Goal: Task Accomplishment & Management: Manage account settings

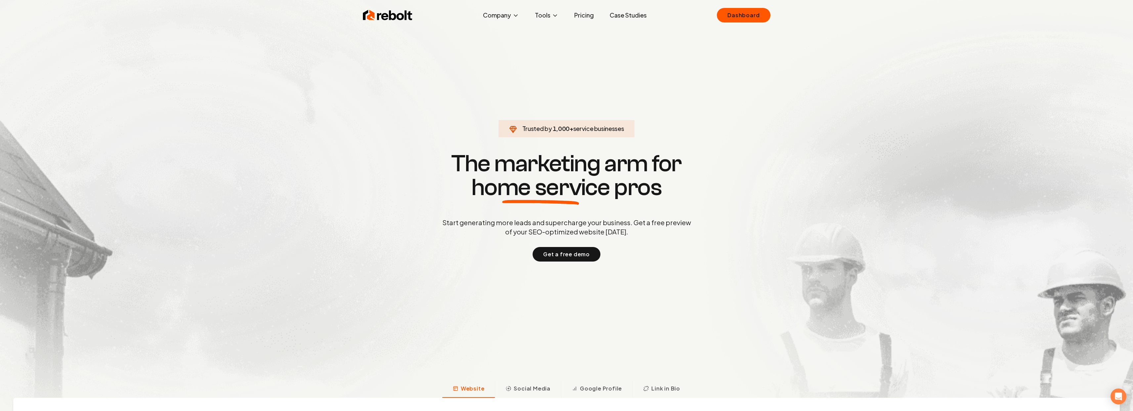
click at [579, 131] on span "service businesses" at bounding box center [598, 129] width 51 height 8
drag, startPoint x: 867, startPoint y: 176, endPoint x: 865, endPoint y: 182, distance: 5.7
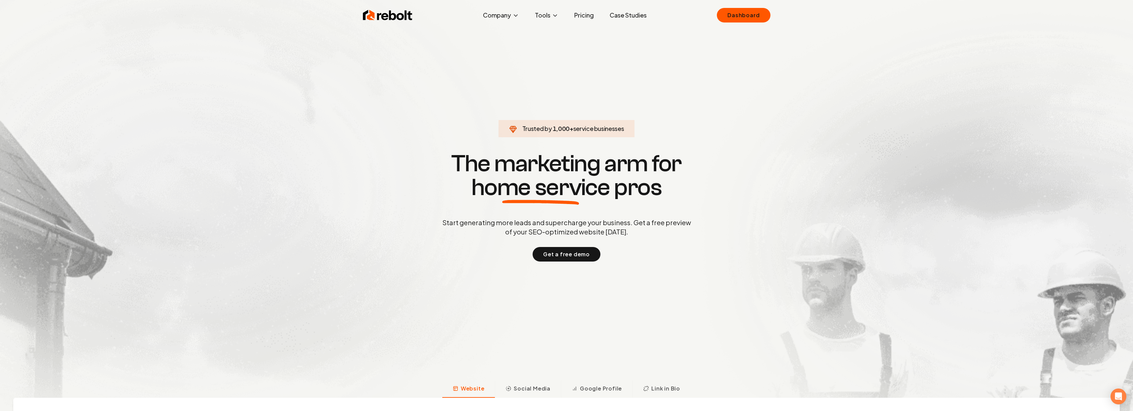
click at [582, 15] on link "Pricing" at bounding box center [584, 15] width 30 height 13
click at [749, 11] on link "Dashboard" at bounding box center [743, 15] width 53 height 15
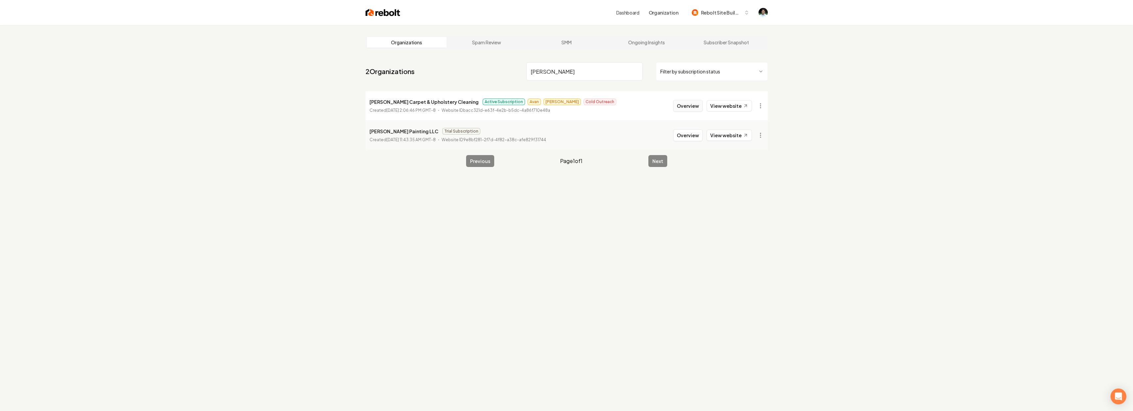
type input "Douglas"
click at [680, 108] on button "Overview" at bounding box center [687, 106] width 29 height 12
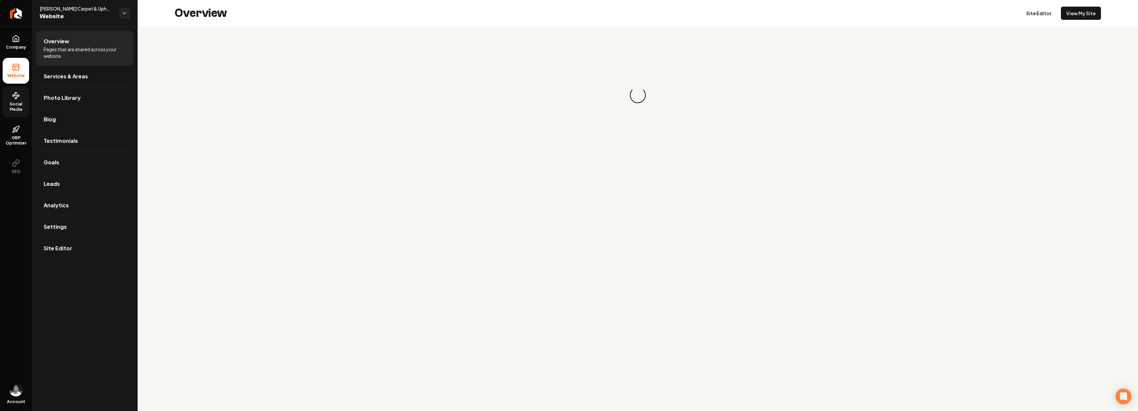
click at [18, 107] on span "Social Media" at bounding box center [16, 107] width 26 height 11
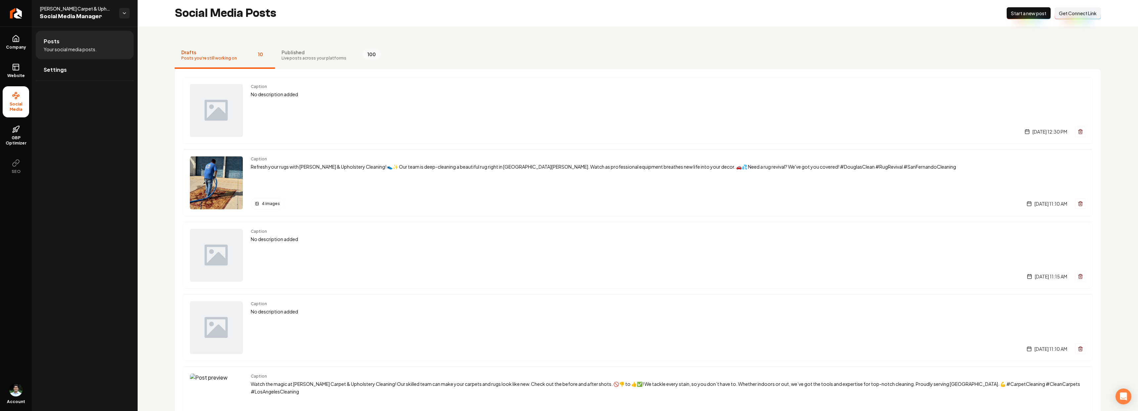
click at [1021, 7] on button "New Post Start a new post" at bounding box center [1028, 13] width 44 height 12
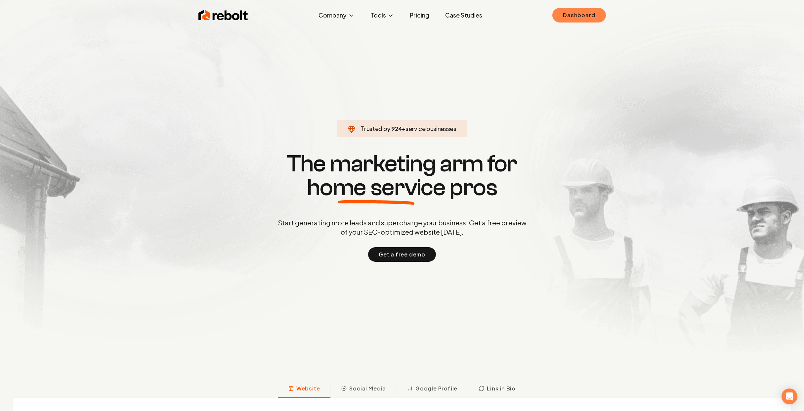
click at [591, 12] on link "Dashboard" at bounding box center [578, 15] width 53 height 15
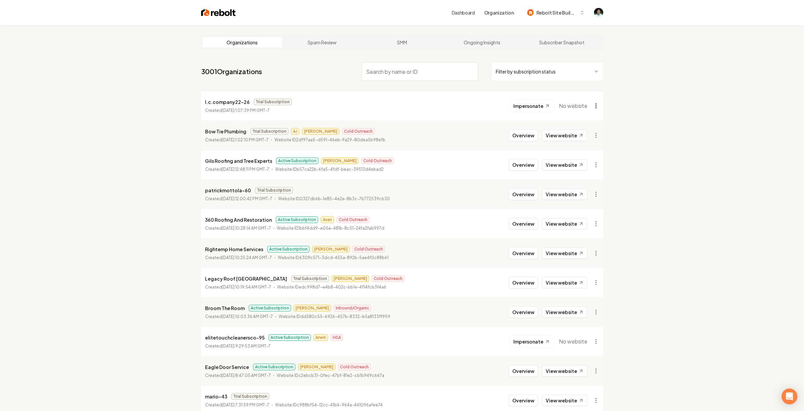
click at [600, 108] on html "Dashboard Organization Rebolt Site Builder Organizations Spam Review SMM Ongoin…" at bounding box center [402, 205] width 804 height 411
click at [577, 120] on div "Organization Info" at bounding box center [580, 120] width 42 height 11
click at [211, 193] on p "patrickmottola-60" at bounding box center [228, 190] width 46 height 8
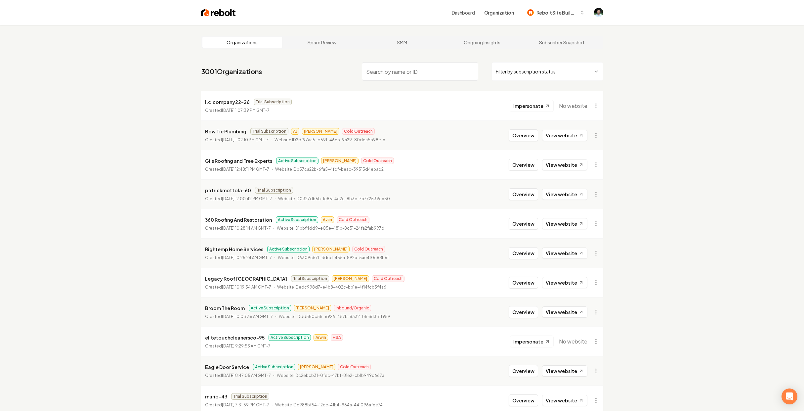
click at [352, 191] on div "patrickmottola-60 Trial Subscription" at bounding box center [297, 190] width 185 height 8
click at [383, 63] on input "search" at bounding box center [420, 71] width 116 height 19
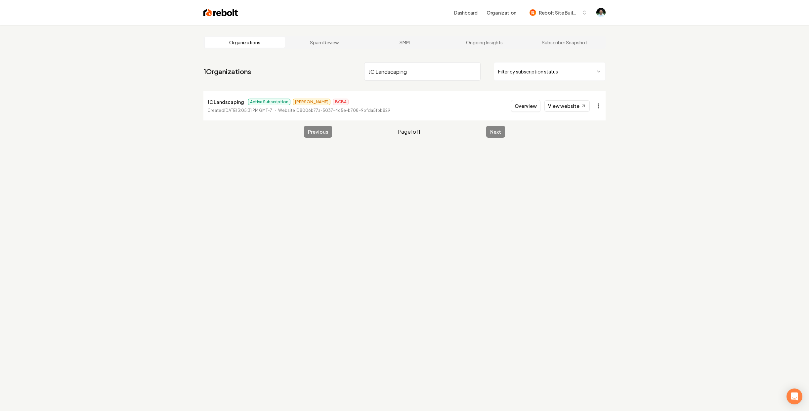
click at [591, 107] on html "Dashboard Organization Rebolt Site Builder Organizations Spam Review SMM Ongoin…" at bounding box center [404, 205] width 809 height 411
click at [578, 177] on link "View in Stripe" at bounding box center [580, 173] width 42 height 11
click at [391, 69] on input "JC Landscaping" at bounding box center [420, 71] width 116 height 19
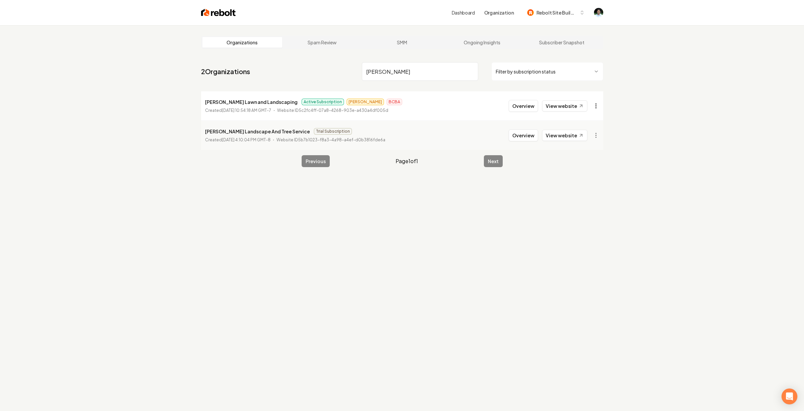
type input "Williams"
click at [597, 105] on html "Dashboard Organization Rebolt Site Builder Organizations Spam Review SMM Ongoin…" at bounding box center [402, 205] width 804 height 411
click at [586, 173] on link "View in Stripe" at bounding box center [580, 173] width 42 height 11
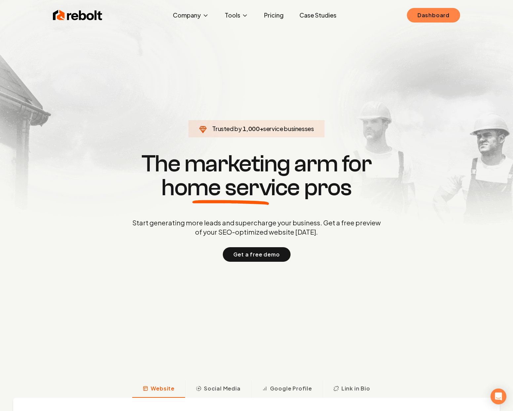
click at [439, 14] on link "Dashboard" at bounding box center [433, 15] width 53 height 15
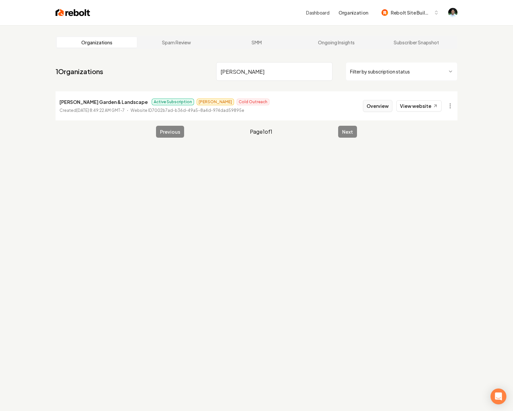
type input "[PERSON_NAME]"
click at [375, 104] on button "Overview" at bounding box center [377, 106] width 29 height 12
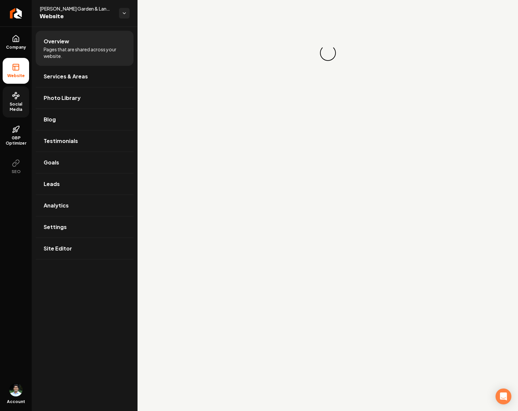
click at [19, 105] on span "Social Media" at bounding box center [16, 107] width 26 height 11
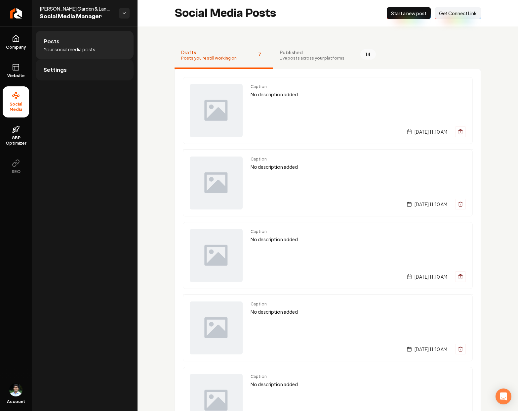
click at [102, 72] on link "Settings" at bounding box center [85, 69] width 98 height 21
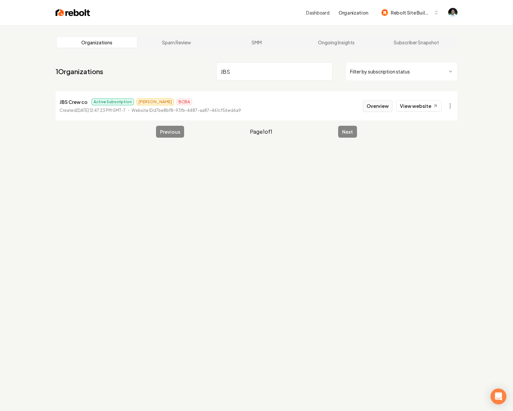
type input "JBS"
click at [378, 104] on button "Overview" at bounding box center [377, 106] width 29 height 12
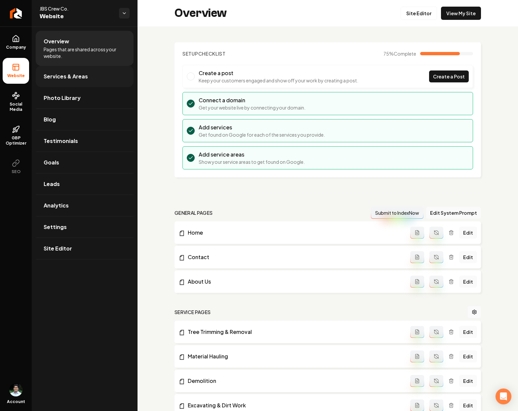
click at [61, 78] on span "Services & Areas" at bounding box center [66, 76] width 44 height 8
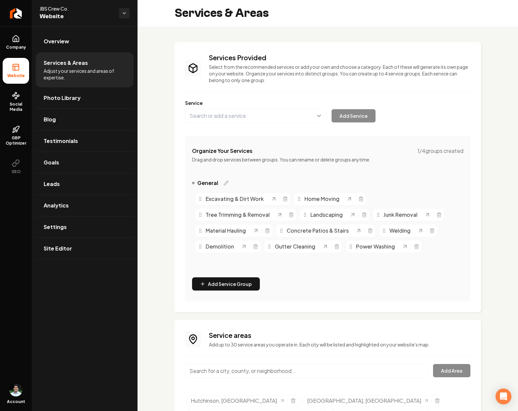
scroll to position [52, 0]
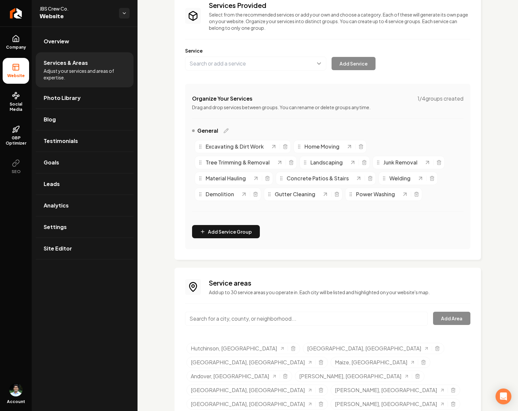
click at [252, 316] on input "Main content area" at bounding box center [306, 319] width 243 height 14
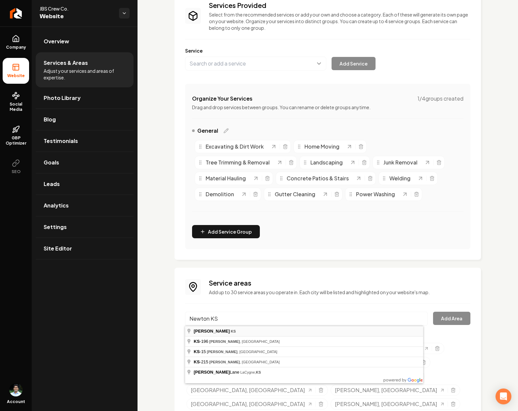
type input "Newton, KS"
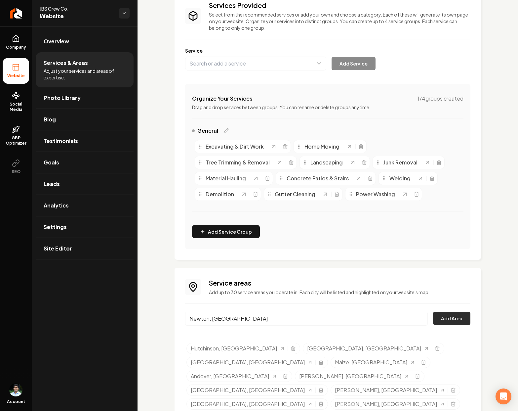
click at [457, 317] on button "Add Area" at bounding box center [451, 318] width 37 height 13
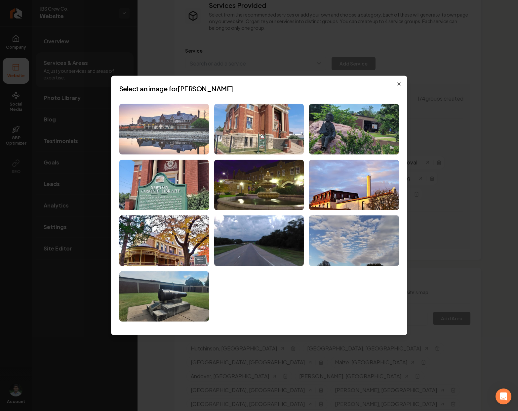
click at [169, 110] on img at bounding box center [164, 129] width 90 height 51
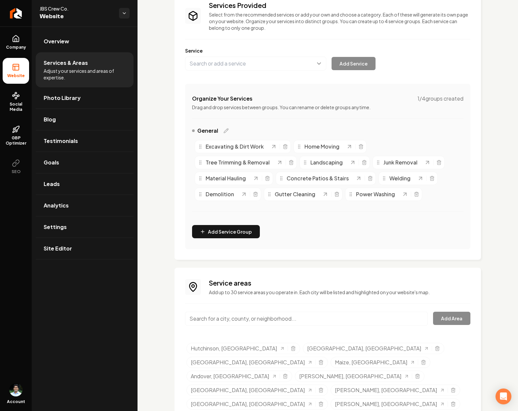
click at [221, 319] on input "Main content area" at bounding box center [306, 319] width 243 height 14
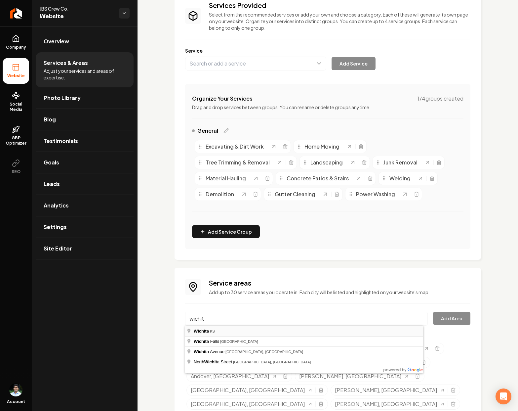
type input "Wichita, KS"
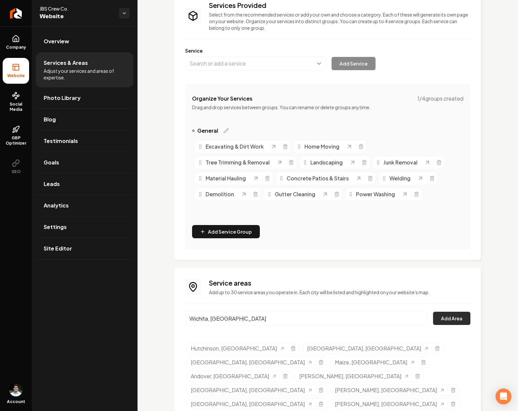
click at [462, 312] on button "Add Area" at bounding box center [451, 318] width 37 height 13
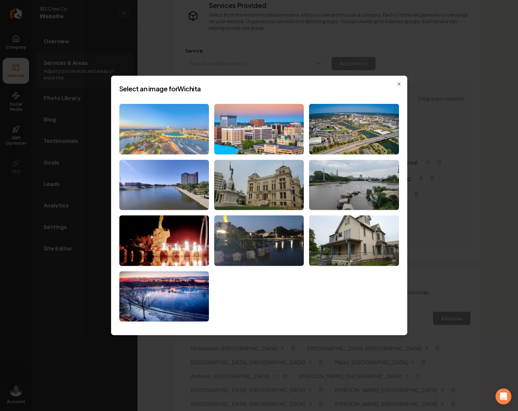
click at [160, 145] on img at bounding box center [164, 129] width 90 height 51
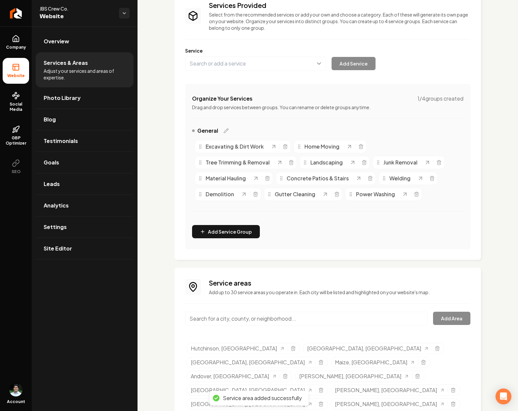
click at [247, 318] on input "Main content area" at bounding box center [306, 319] width 243 height 14
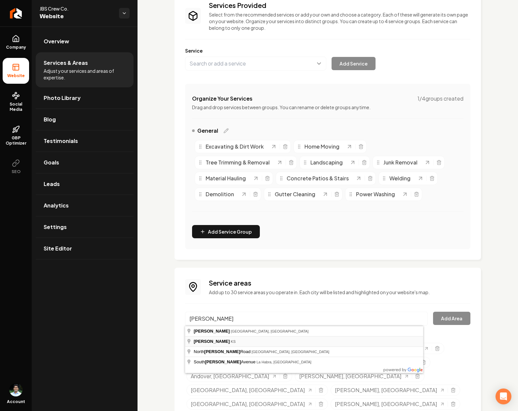
type input "McPherson, KS"
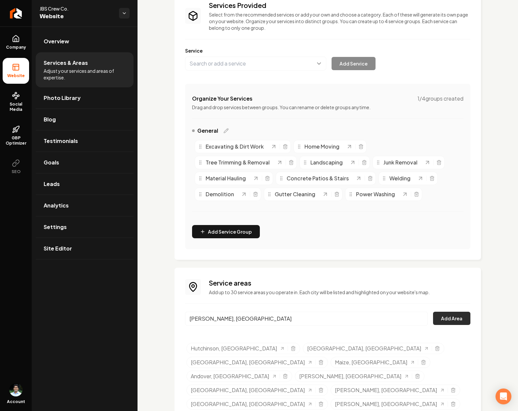
click at [450, 321] on button "Add Area" at bounding box center [451, 318] width 37 height 13
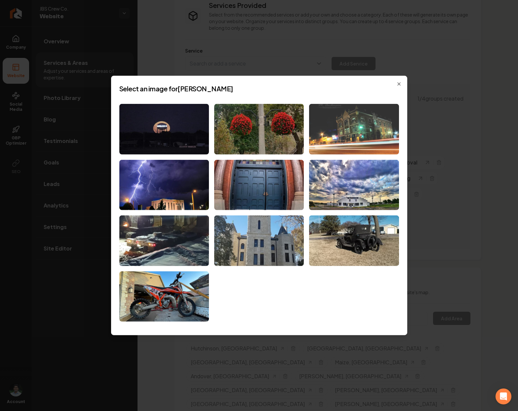
click at [354, 136] on img at bounding box center [354, 129] width 90 height 51
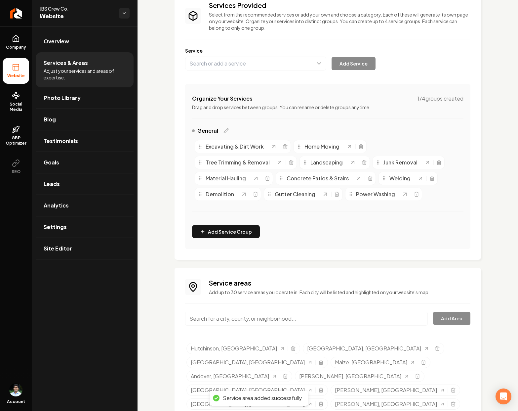
click at [221, 318] on input "Main content area" at bounding box center [306, 319] width 243 height 14
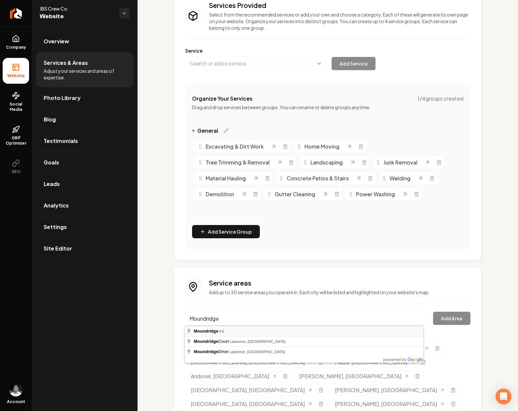
type input "Moundridge, KS"
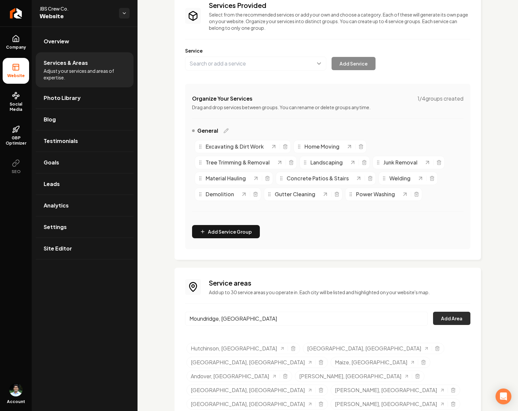
click at [445, 322] on button "Add Area" at bounding box center [451, 318] width 37 height 13
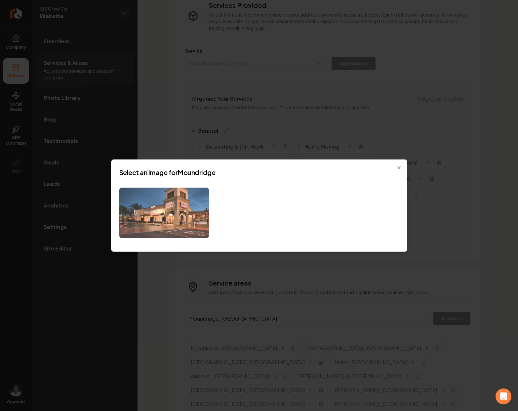
click at [185, 221] on img at bounding box center [164, 213] width 90 height 51
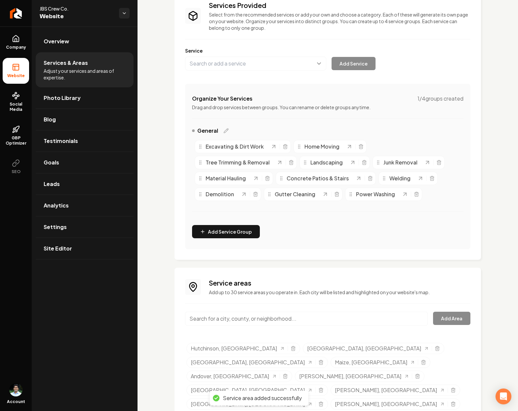
click at [221, 320] on input "Main content area" at bounding box center [306, 319] width 243 height 14
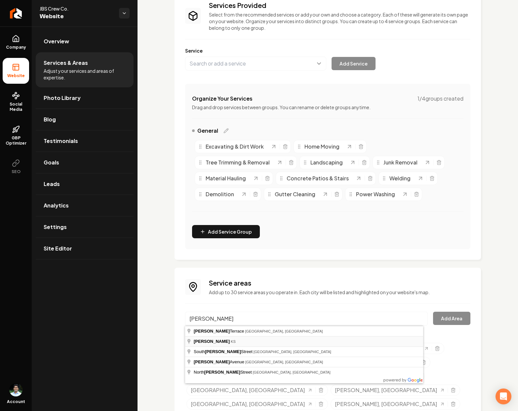
type input "Halstead, KS"
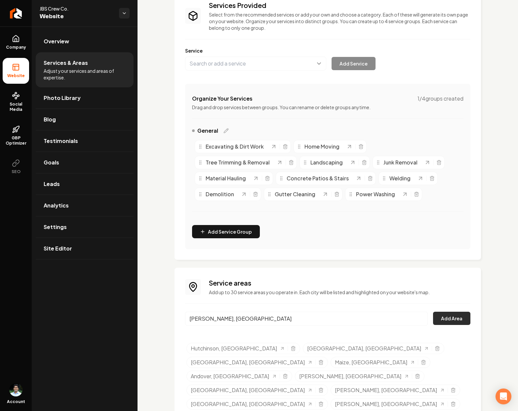
click at [443, 317] on button "Add Area" at bounding box center [451, 318] width 37 height 13
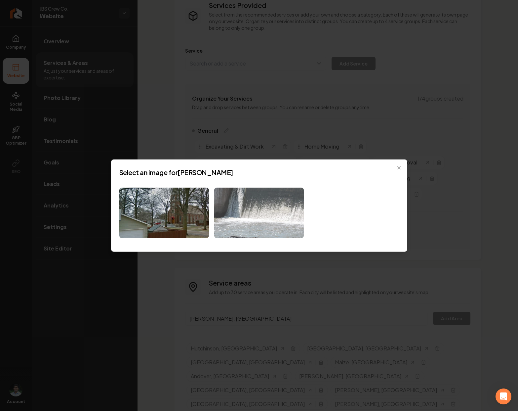
click at [275, 223] on img at bounding box center [259, 213] width 90 height 51
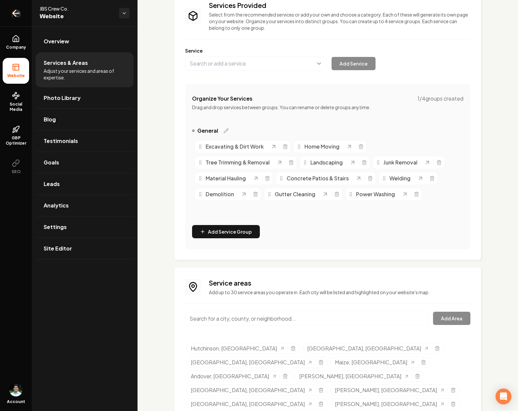
click at [20, 13] on icon "Return to dashboard" at bounding box center [16, 13] width 11 height 11
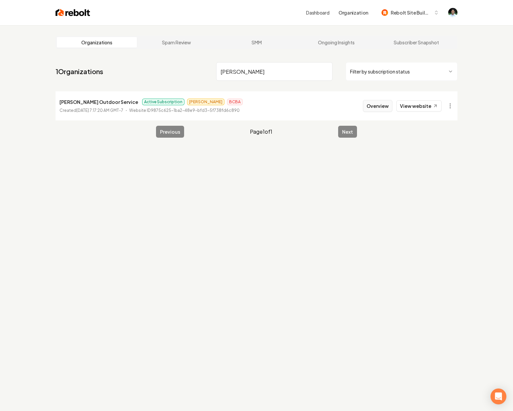
type input "Simone"
click at [379, 106] on button "Overview" at bounding box center [377, 106] width 29 height 12
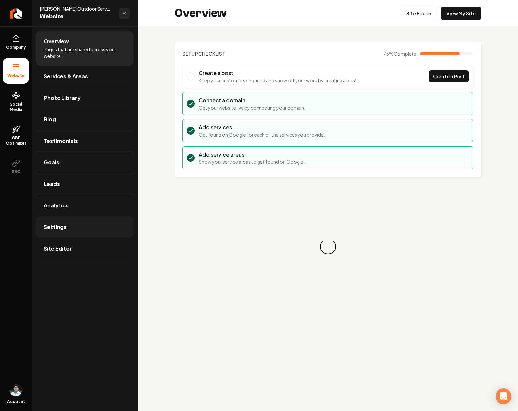
click at [56, 218] on link "Settings" at bounding box center [85, 226] width 98 height 21
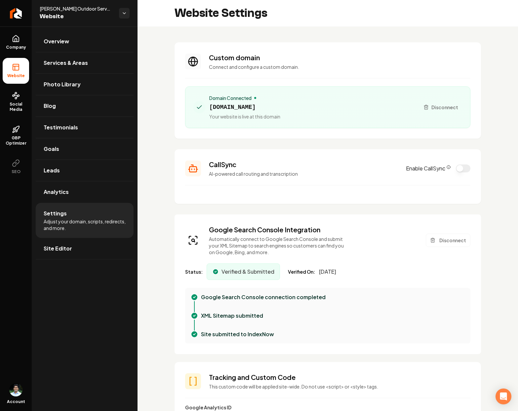
click at [247, 105] on span "simonesoutdoorservices.com" at bounding box center [244, 107] width 71 height 9
click at [16, 48] on span "Company" at bounding box center [15, 47] width 25 height 5
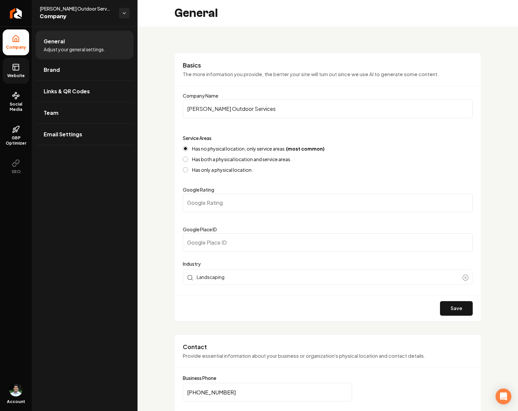
click at [17, 70] on icon at bounding box center [16, 67] width 8 height 8
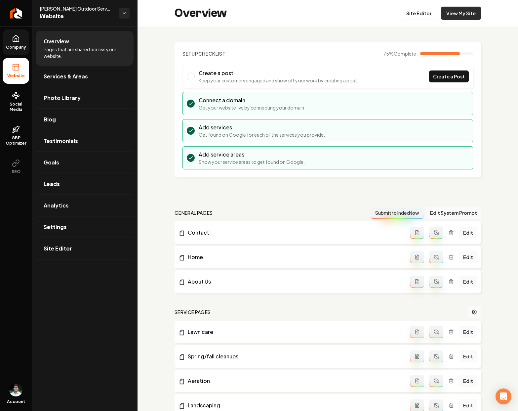
click at [453, 9] on link "View My Site" at bounding box center [461, 13] width 40 height 13
click at [419, 16] on link "Site Editor" at bounding box center [419, 13] width 36 height 13
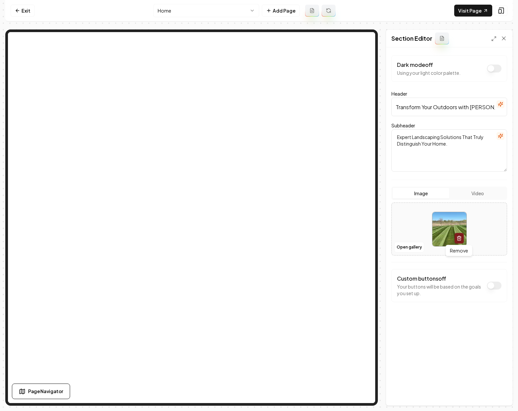
click at [459, 236] on icon "button" at bounding box center [459, 237] width 5 height 5
click at [500, 397] on button "Save" at bounding box center [498, 394] width 20 height 12
click at [27, 6] on link "Exit" at bounding box center [23, 11] width 24 height 12
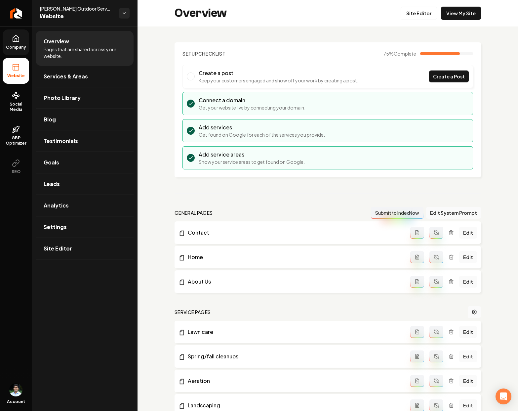
click at [10, 42] on link "Company" at bounding box center [16, 42] width 26 height 26
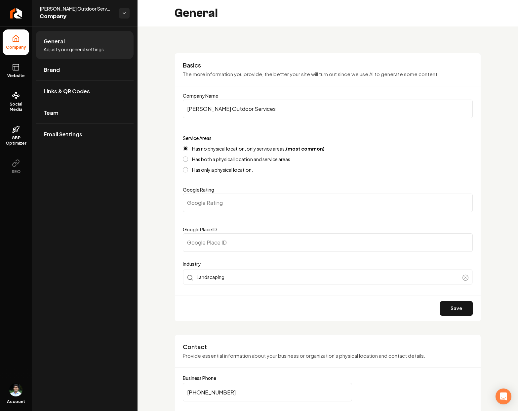
click at [239, 246] on input "Google Place ID" at bounding box center [328, 242] width 290 height 19
paste input "ChIJz8JOLHEQhEMRWTTKO_LuaV0"
type input "ChIJz8JOLHEQhEMRWTTKO_LuaV0"
click at [444, 307] on button "Save" at bounding box center [456, 308] width 33 height 15
type input "0"
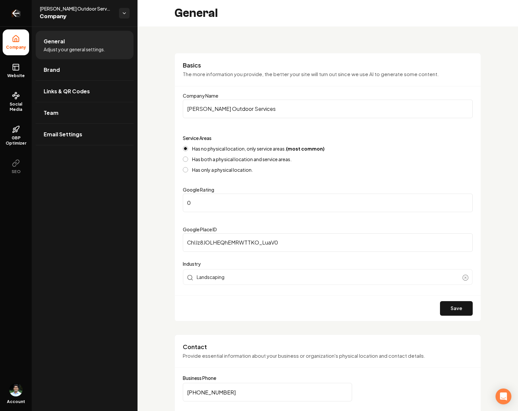
click at [16, 13] on icon "Return to dashboard" at bounding box center [16, 13] width 6 height 0
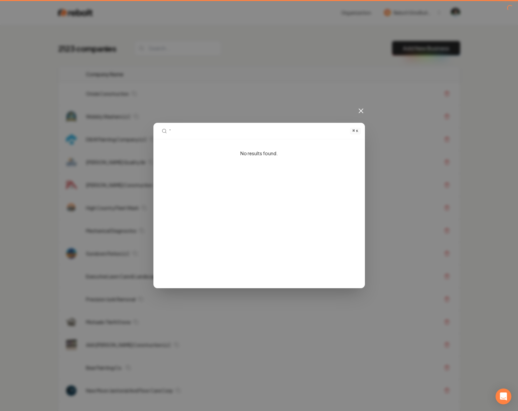
type input "'"
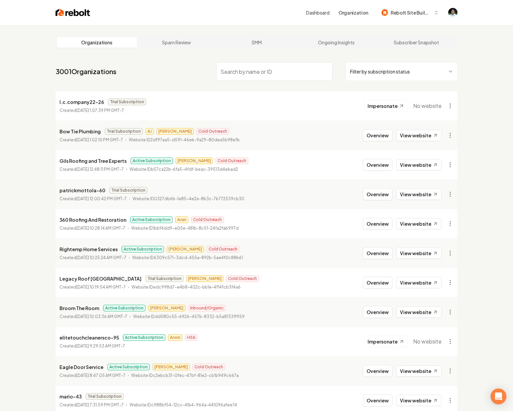
click at [272, 72] on input "search" at bounding box center [274, 71] width 116 height 19
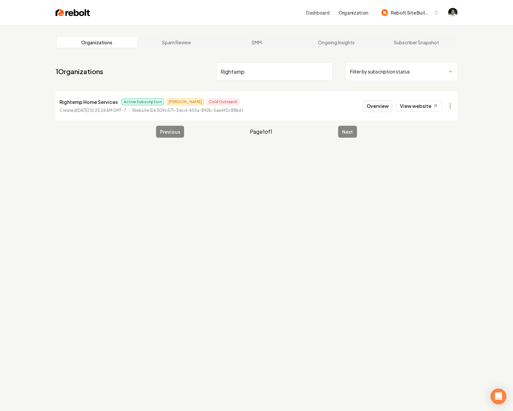
type input "Rightemp"
click at [380, 106] on button "Overview" at bounding box center [377, 106] width 29 height 12
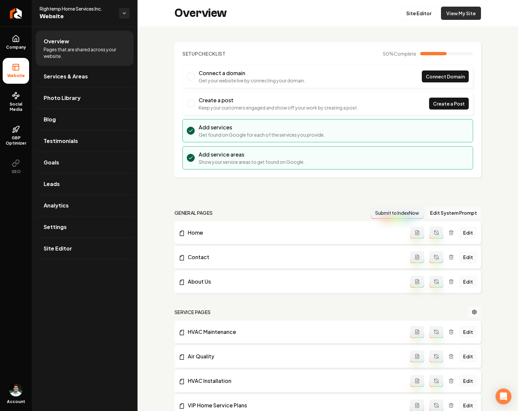
click at [470, 12] on link "View My Site" at bounding box center [461, 13] width 40 height 13
click at [22, 93] on link "Social Media" at bounding box center [16, 101] width 26 height 31
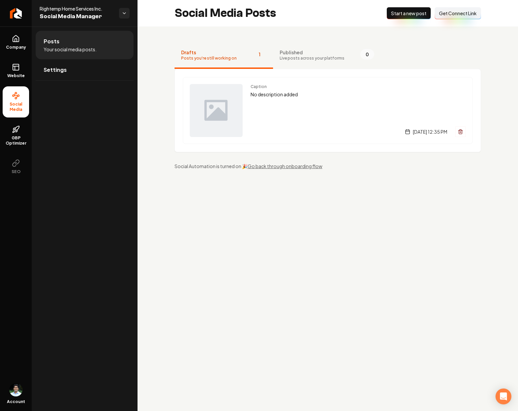
click at [453, 13] on span "Get Connect Link" at bounding box center [458, 13] width 38 height 7
click at [15, 11] on icon "Return to dashboard" at bounding box center [14, 13] width 3 height 6
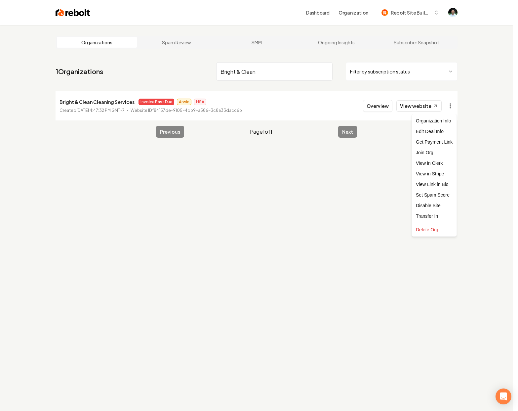
click at [455, 102] on html "Dashboard Organization Rebolt Site Builder Organizations Spam Review SMM Ongoin…" at bounding box center [259, 205] width 518 height 411
click at [431, 170] on link "View in Stripe" at bounding box center [434, 173] width 42 height 11
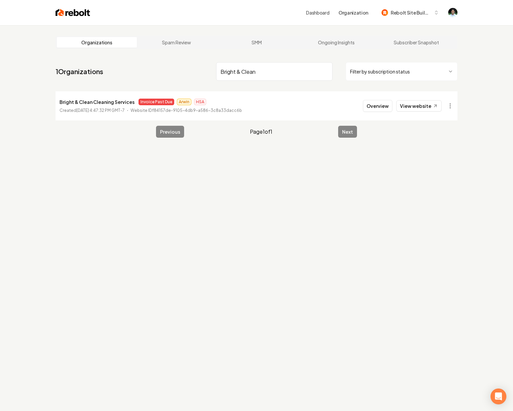
click at [262, 69] on input "Bright & Clean" at bounding box center [274, 71] width 116 height 19
click at [262, 69] on input "b" at bounding box center [274, 71] width 116 height 19
type input "bestslope"
click at [382, 107] on button "Overview" at bounding box center [377, 106] width 29 height 12
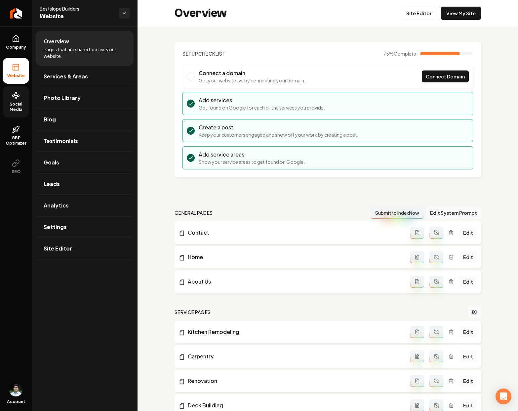
click at [18, 105] on span "Social Media" at bounding box center [16, 107] width 26 height 11
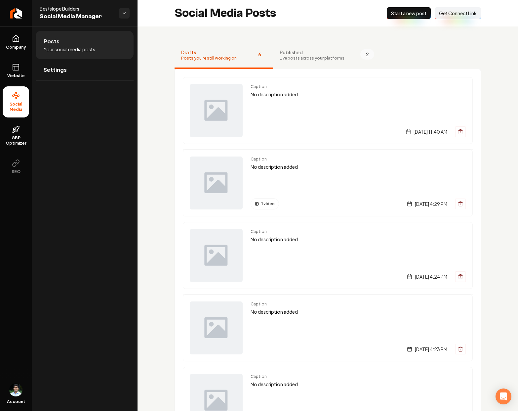
click at [283, 102] on div "Caption No description added Friday, August 22, 2025 | 11:40 AM" at bounding box center [358, 110] width 215 height 53
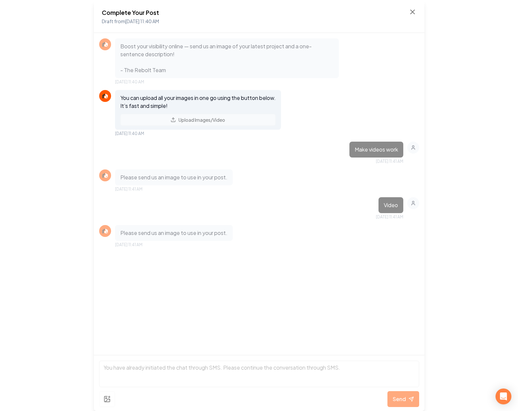
click at [209, 118] on div "You can upload all your images in one go using the button below. It’s fast and …" at bounding box center [198, 110] width 166 height 40
click at [208, 122] on div "You can upload all your images in one go using the button below. It’s fast and …" at bounding box center [198, 110] width 166 height 40
click at [418, 10] on div "Complete Your Post Draft from Aug 22, 2025 11:40 AM" at bounding box center [259, 16] width 331 height 33
click at [415, 11] on icon at bounding box center [413, 12] width 8 height 8
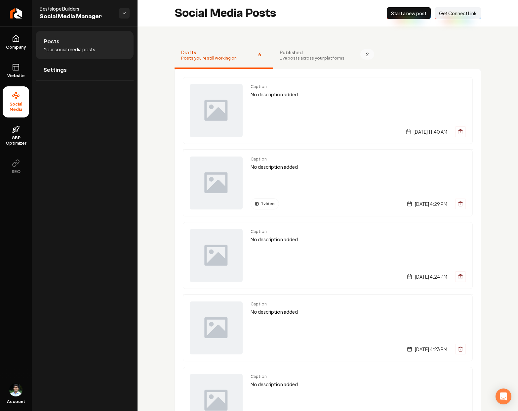
click at [398, 14] on span "Start a new post" at bounding box center [408, 13] width 35 height 7
click at [9, 20] on link "Return to dashboard" at bounding box center [16, 13] width 32 height 26
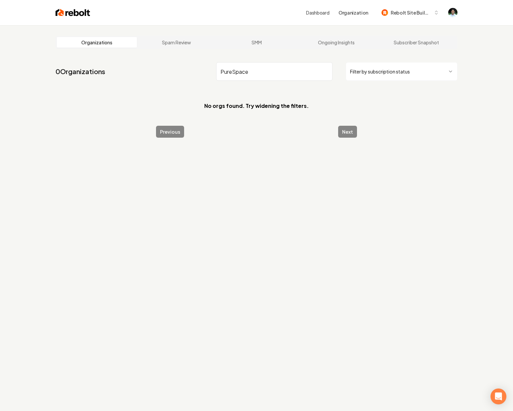
click at [259, 75] on input "PureSpace" at bounding box center [274, 71] width 116 height 19
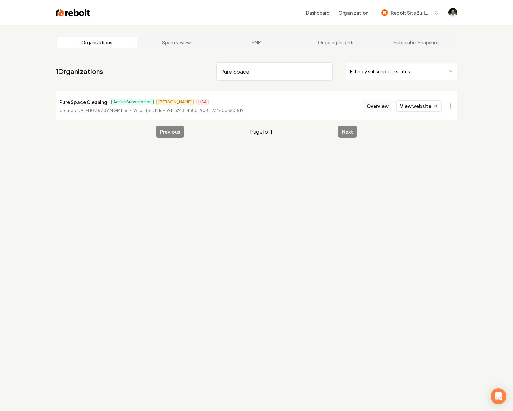
type input "Pure Space"
click at [391, 107] on button "Overview" at bounding box center [377, 106] width 29 height 12
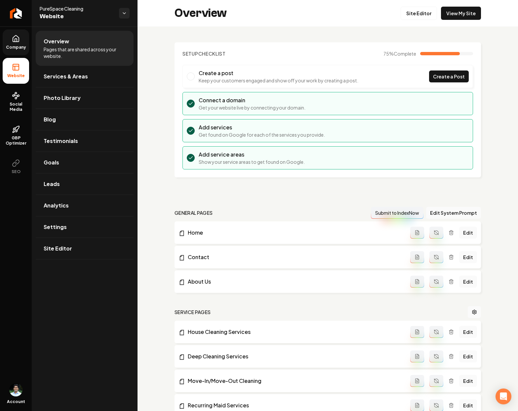
click at [18, 38] on icon at bounding box center [16, 39] width 8 height 8
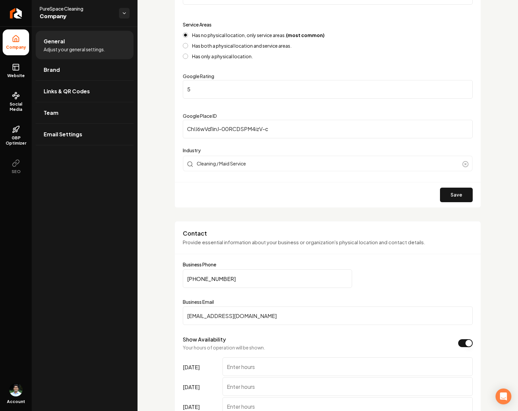
scroll to position [113, 0]
click at [230, 278] on input "(540) 604-3174" at bounding box center [267, 279] width 169 height 19
paste input "783-6227"
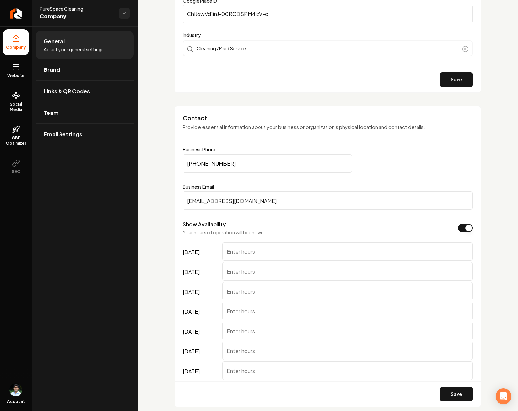
scroll to position [226, 0]
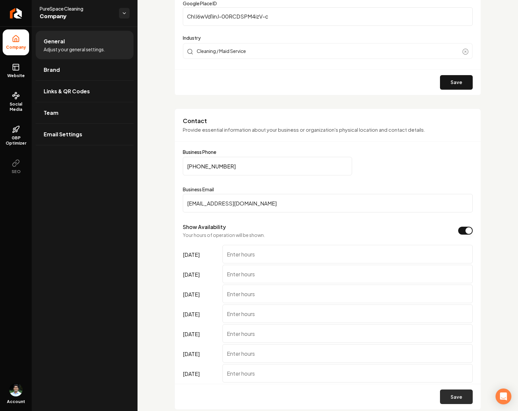
type input "(540) 783-6227"
click at [445, 395] on button "Save" at bounding box center [456, 396] width 33 height 15
click at [18, 66] on icon at bounding box center [16, 67] width 8 height 8
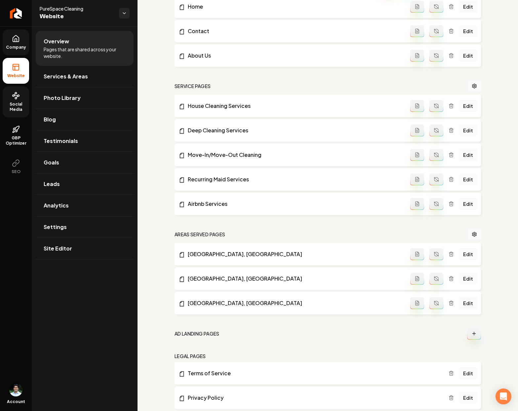
click at [13, 102] on span "Social Media" at bounding box center [16, 107] width 26 height 11
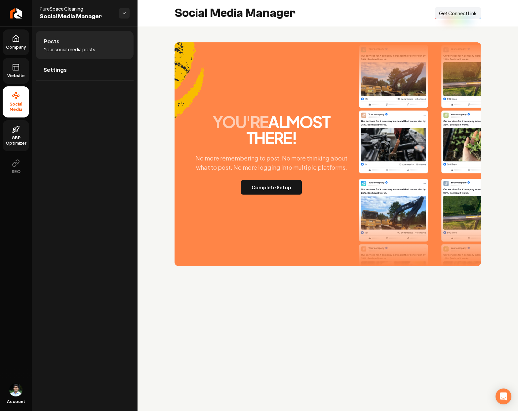
click at [21, 136] on span "GBP Optimizer" at bounding box center [16, 140] width 26 height 11
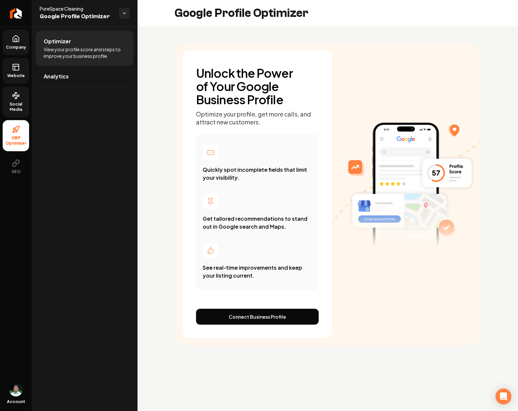
click at [16, 62] on link "Website" at bounding box center [16, 71] width 26 height 26
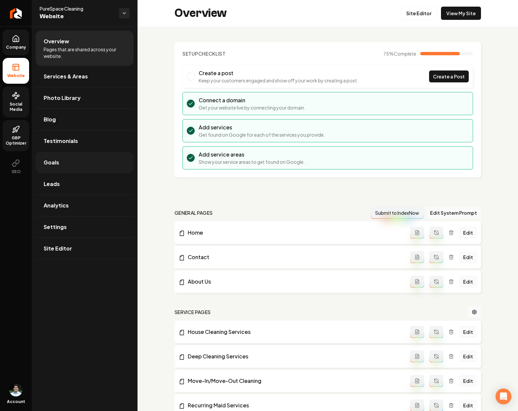
click at [58, 167] on link "Goals" at bounding box center [85, 162] width 98 height 21
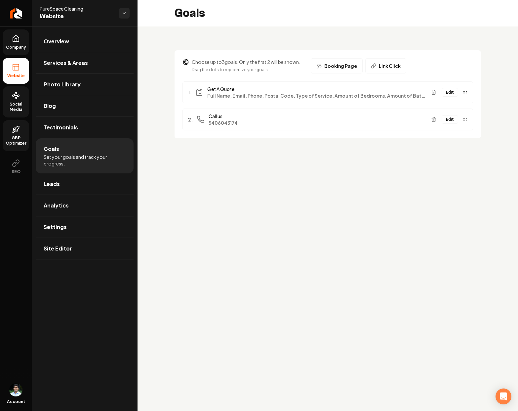
click at [450, 121] on button "Edit" at bounding box center [450, 119] width 17 height 9
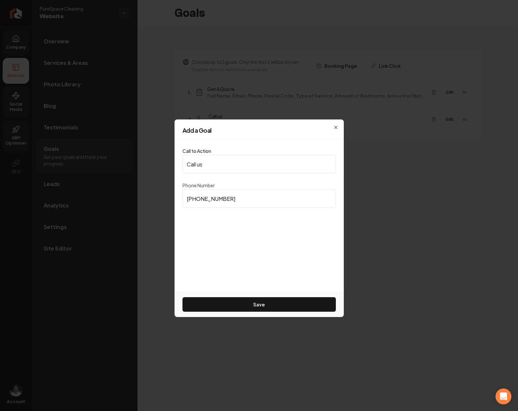
click at [228, 197] on input "(540) 604-3174" at bounding box center [259, 198] width 153 height 19
paste input "783-6227"
type input "(540) 783-6227"
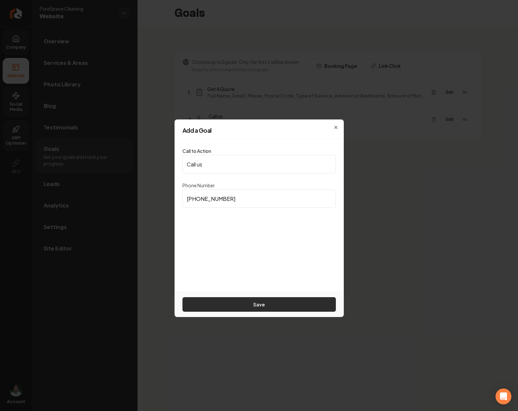
click at [242, 303] on button "Save" at bounding box center [259, 304] width 153 height 15
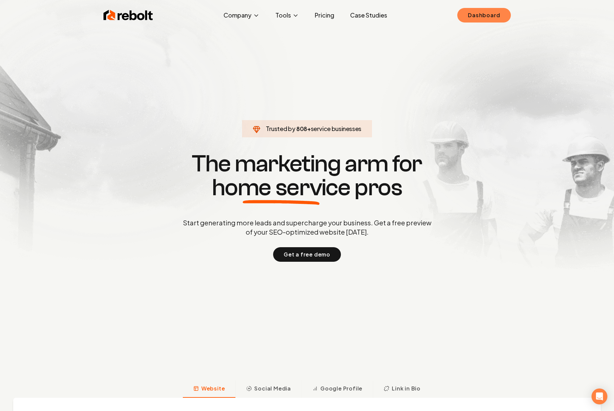
click at [481, 15] on link "Dashboard" at bounding box center [483, 15] width 53 height 15
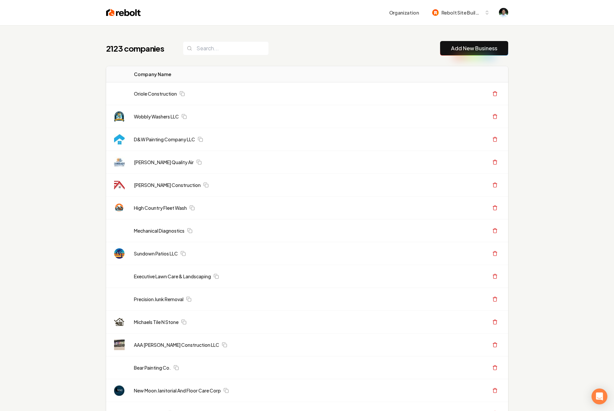
click at [495, 48] on link "Add New Business" at bounding box center [474, 48] width 46 height 8
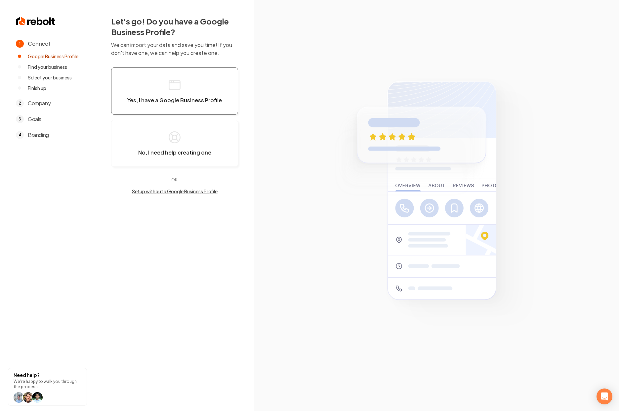
click at [179, 81] on icon "button" at bounding box center [174, 84] width 13 height 13
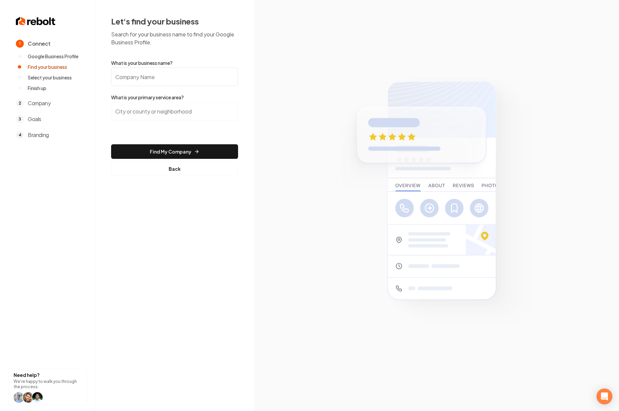
click at [132, 78] on input "What is your business name?" at bounding box center [174, 76] width 127 height 19
paste input "Simones Outdoor Services"
type input "Simones Outdoor Services"
click at [162, 110] on input "search" at bounding box center [174, 111] width 127 height 19
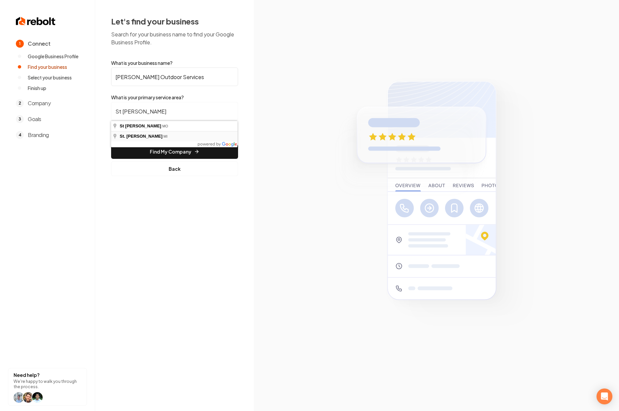
type input "St. Joseph, MI"
click at [150, 148] on button "Find My Company" at bounding box center [174, 151] width 127 height 15
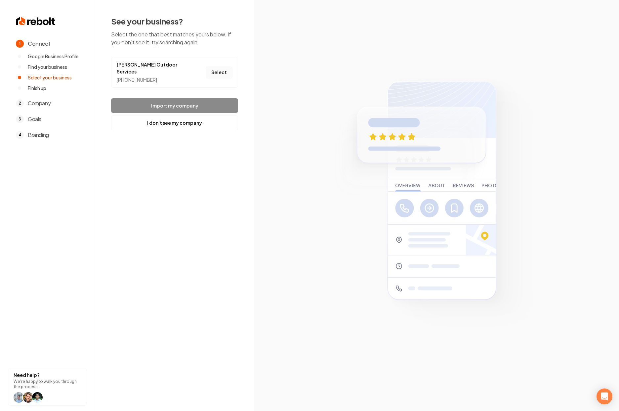
click at [220, 69] on button "Select" at bounding box center [219, 72] width 27 height 12
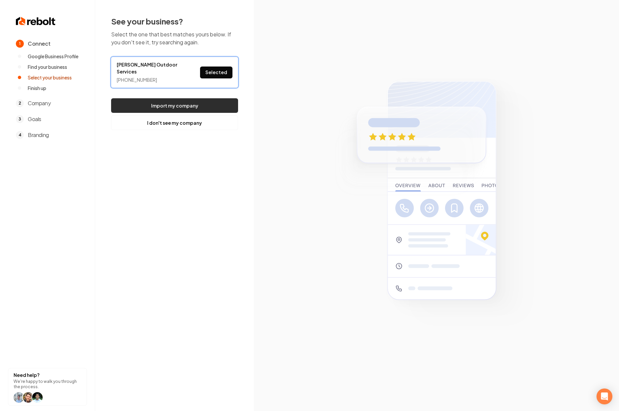
click at [188, 99] on button "Import my company" at bounding box center [174, 105] width 127 height 15
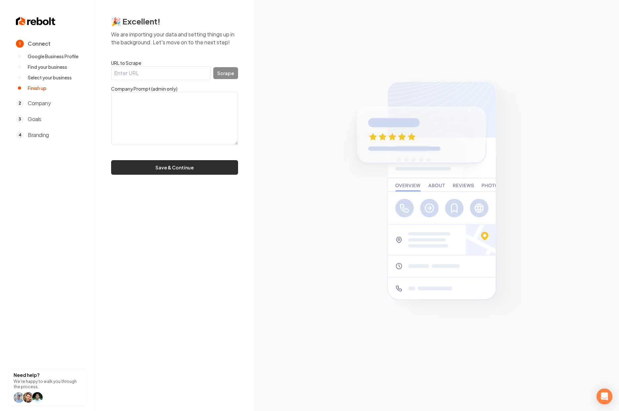
click at [189, 171] on button "Save & Continue" at bounding box center [174, 167] width 127 height 15
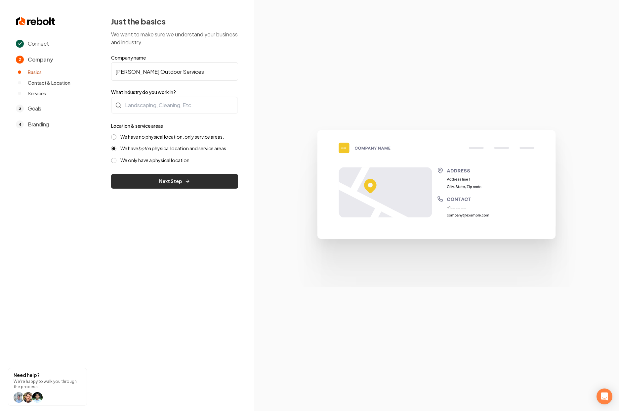
click at [187, 183] on icon "submit" at bounding box center [187, 181] width 5 height 5
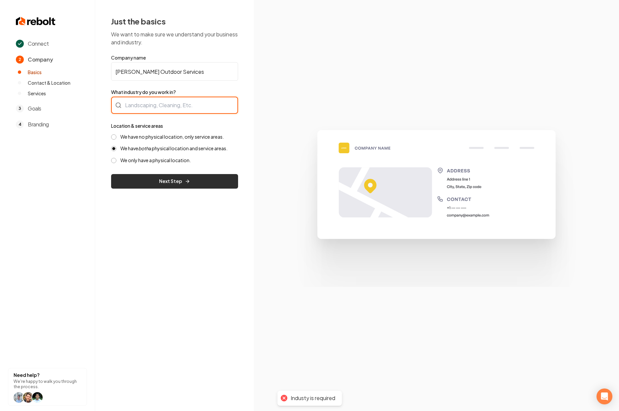
click at [144, 108] on div at bounding box center [174, 105] width 127 height 17
type input "Landscaping"
click at [182, 188] on button "Next Step" at bounding box center [174, 181] width 127 height 15
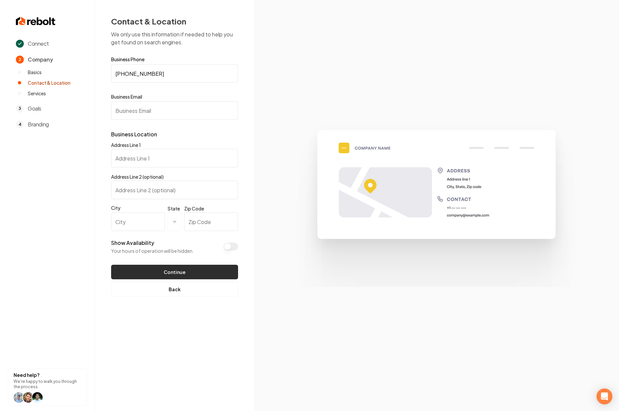
click at [178, 269] on button "Continue" at bounding box center [174, 272] width 127 height 15
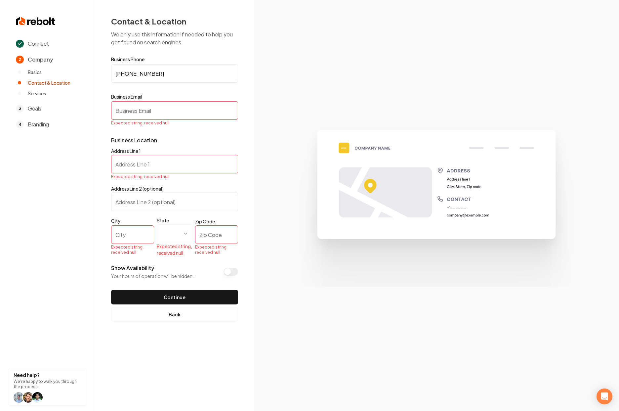
click at [168, 112] on input "Business Email" at bounding box center [174, 110] width 127 height 19
type input "test@email.com"
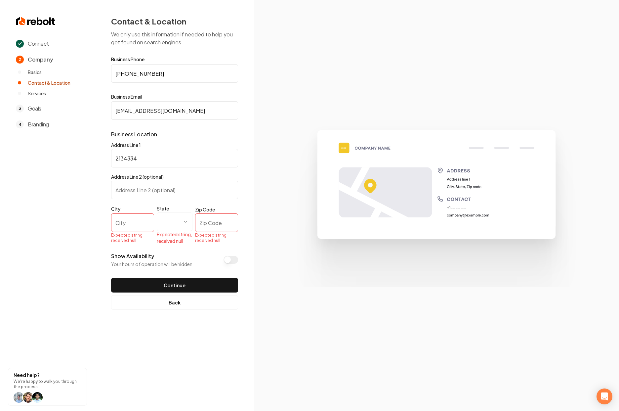
type input "2134334"
type input "newport beach"
select select "**"
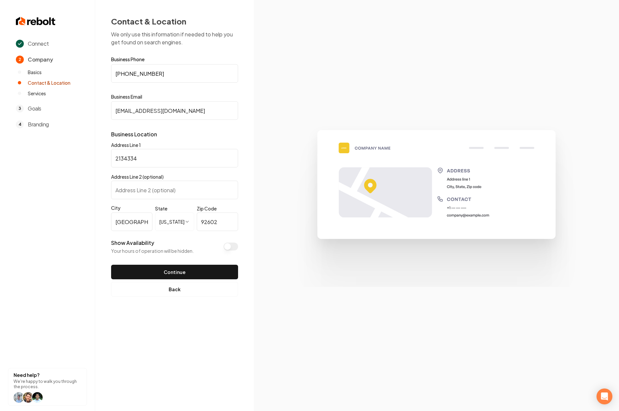
type input "92602"
click at [138, 263] on form "**********" at bounding box center [174, 168] width 127 height 222
click at [141, 267] on button "Continue" at bounding box center [174, 272] width 127 height 15
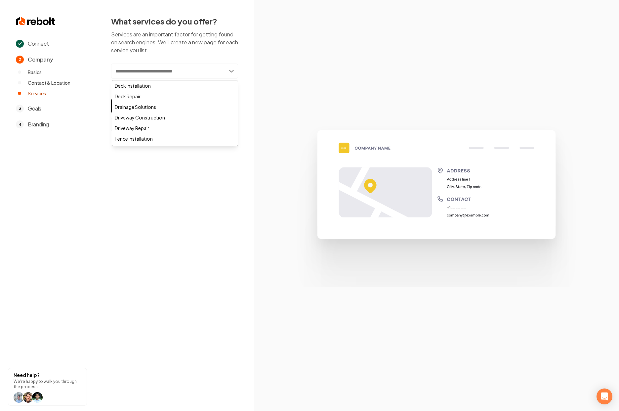
click at [175, 78] on input "text" at bounding box center [174, 70] width 127 height 15
click at [158, 96] on div "Deck Repair" at bounding box center [175, 96] width 126 height 11
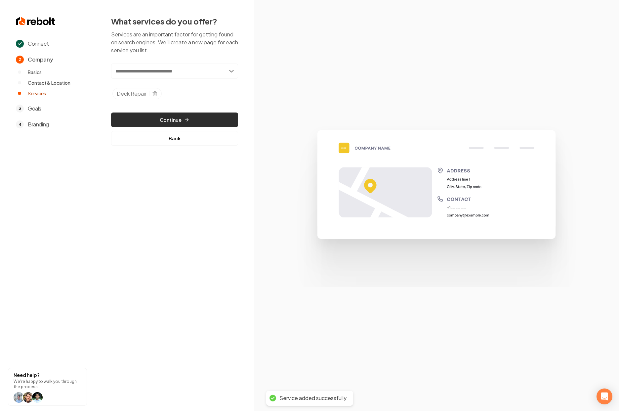
click at [184, 121] on icon "button" at bounding box center [186, 119] width 5 height 5
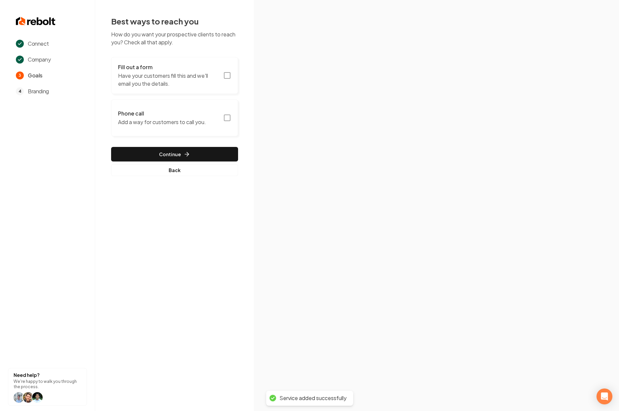
click at [221, 68] on button "Fill out a form Have your customers fill this and we'll email you the details." at bounding box center [174, 75] width 127 height 37
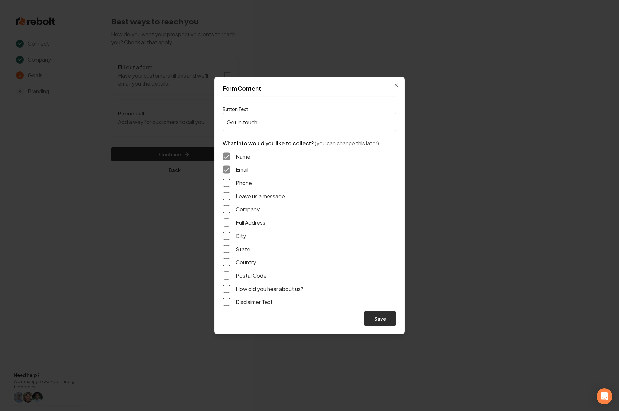
click at [386, 317] on button "Save" at bounding box center [380, 318] width 33 height 15
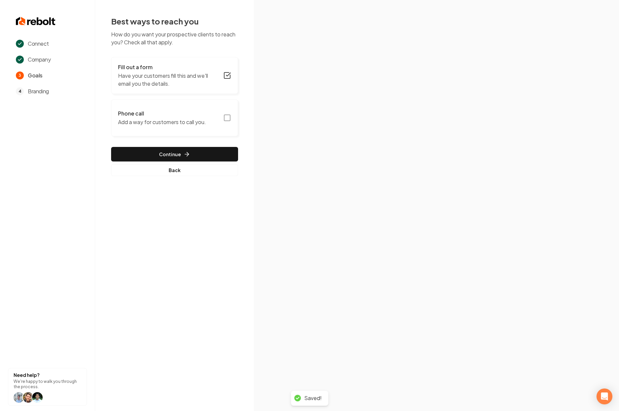
click at [176, 109] on h3 "Phone call" at bounding box center [162, 113] width 88 height 8
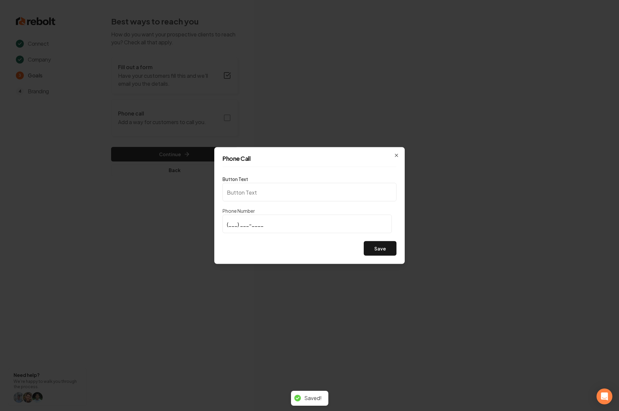
type input "Call us"
type input "(320) 761-9951"
click at [389, 247] on button "Save" at bounding box center [380, 248] width 33 height 15
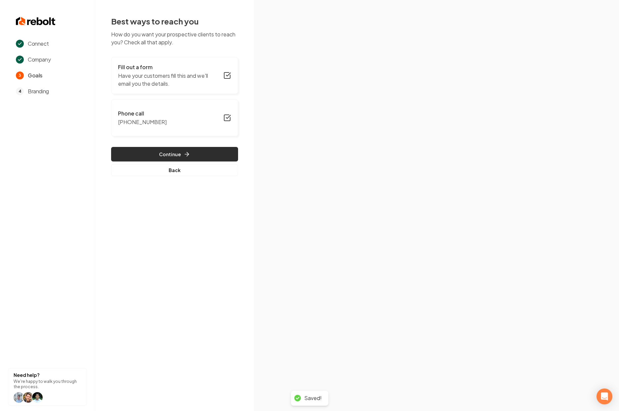
click at [161, 154] on button "Continue" at bounding box center [174, 154] width 127 height 15
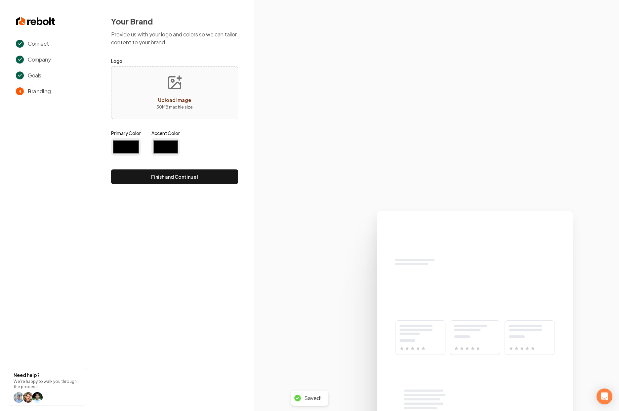
type input "#194d33"
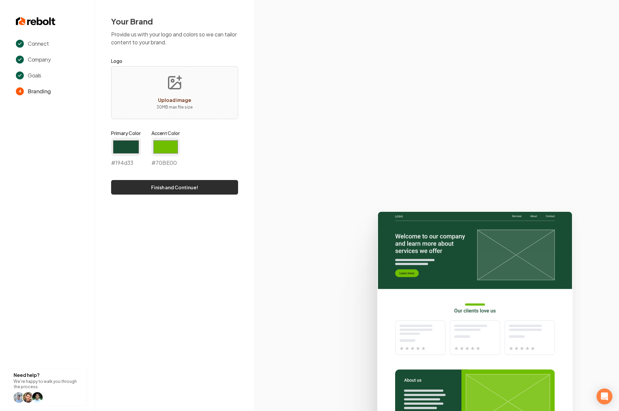
click at [164, 193] on button "Finish and Continue!" at bounding box center [174, 187] width 127 height 15
type input "#70be00"
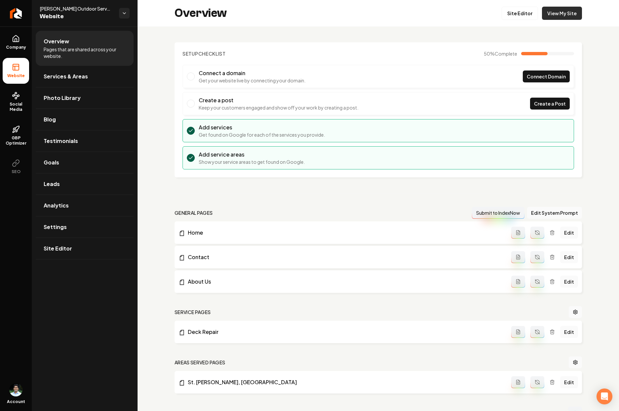
click at [550, 16] on link "View My Site" at bounding box center [562, 13] width 40 height 13
click at [23, 41] on link "Company" at bounding box center [16, 42] width 26 height 26
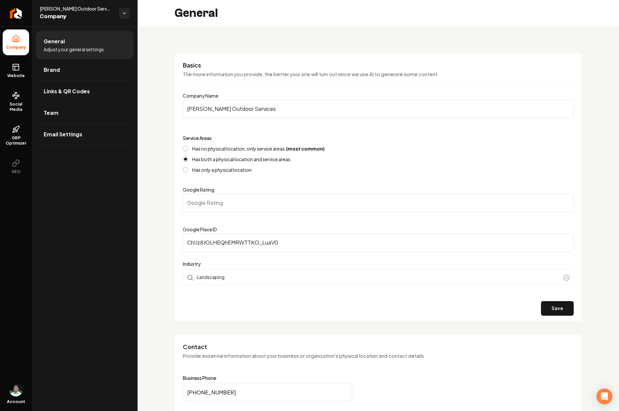
click at [248, 248] on input "ChIJz8JOLHEQhEMRWTTKO_LuaV0" at bounding box center [378, 242] width 391 height 19
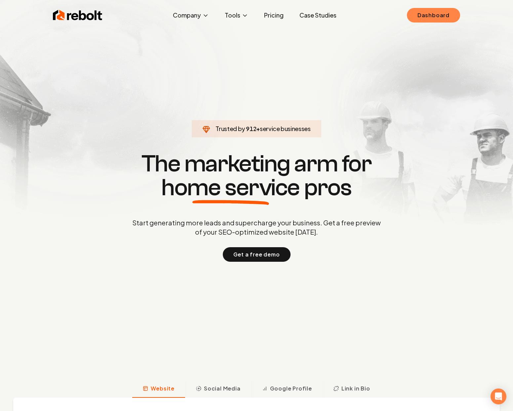
click at [448, 16] on link "Dashboard" at bounding box center [433, 15] width 53 height 15
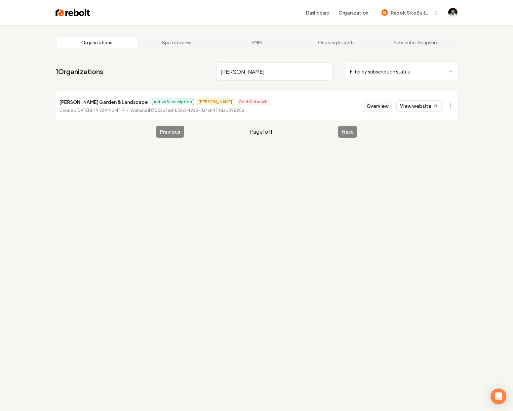
type input "[PERSON_NAME]"
click at [370, 106] on button "Overview" at bounding box center [377, 106] width 29 height 12
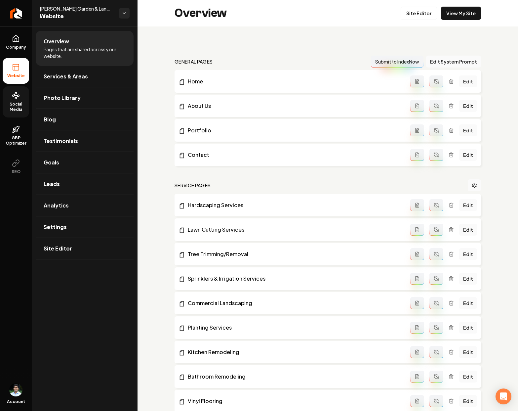
click at [14, 102] on span "Social Media" at bounding box center [16, 107] width 26 height 11
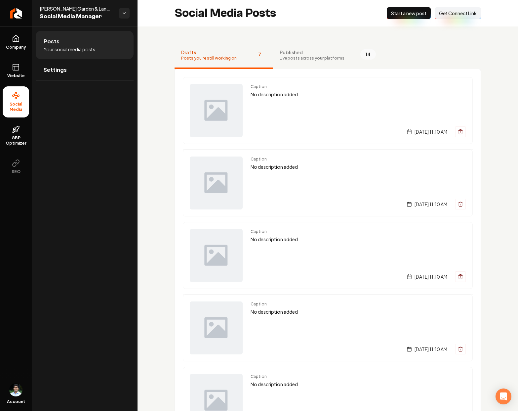
click at [442, 13] on span "Get Connect Link" at bounding box center [458, 13] width 38 height 7
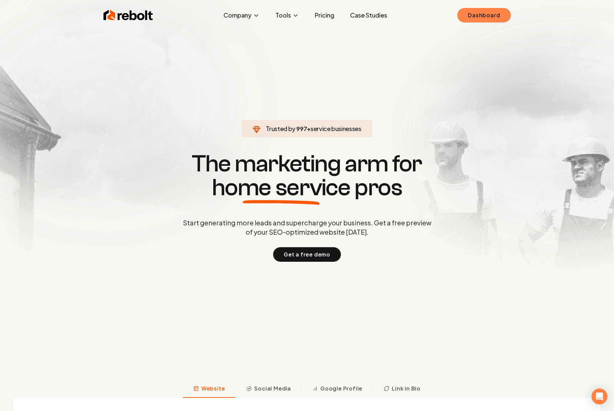
click at [483, 11] on link "Dashboard" at bounding box center [483, 15] width 53 height 15
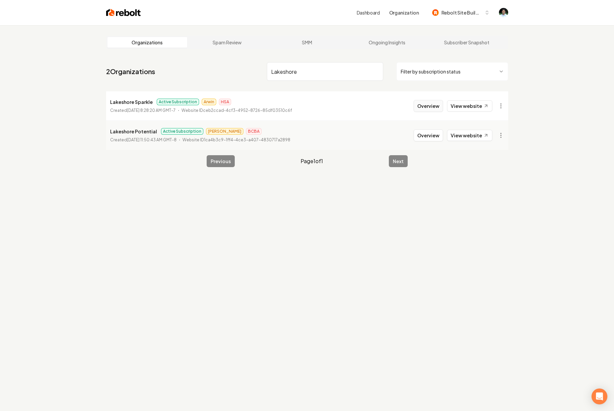
type input "Lakeshore"
click at [432, 107] on button "Overview" at bounding box center [428, 106] width 29 height 12
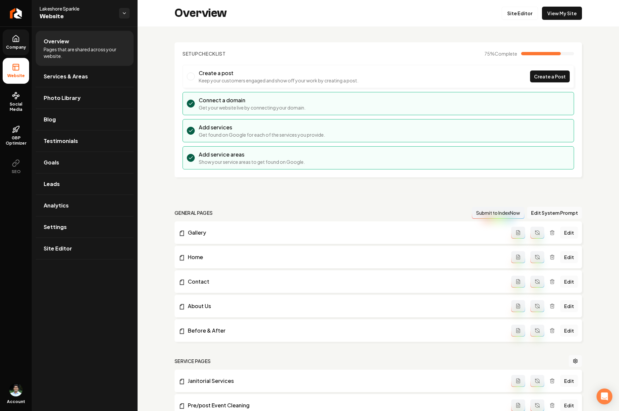
click at [20, 38] on icon at bounding box center [16, 39] width 8 height 8
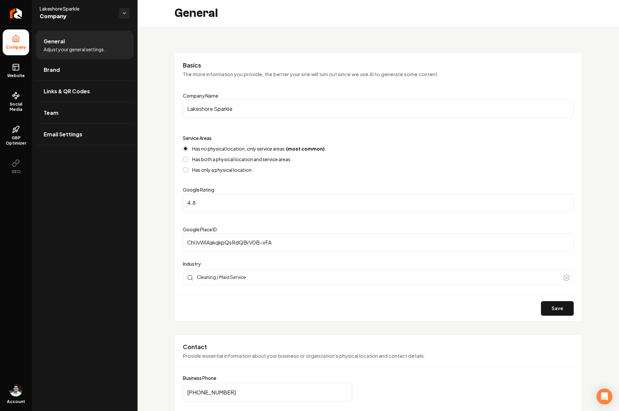
scroll to position [146, 0]
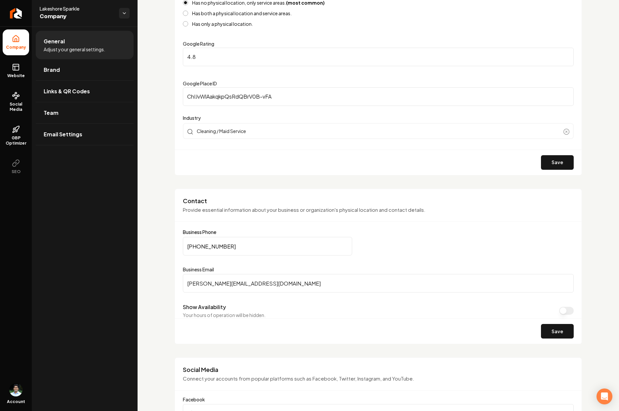
click at [258, 287] on input "courtney@lakeshoresparkle.com" at bounding box center [378, 283] width 391 height 19
paste input "Sparkleinfo"
type input "Sparkleinfo@lakeshoresparkle.com"
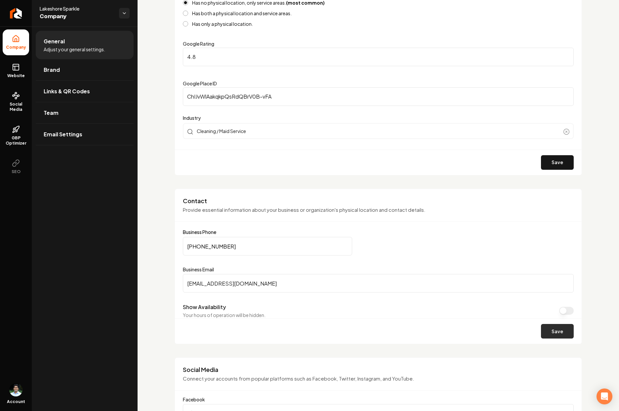
click at [563, 335] on button "Save" at bounding box center [557, 331] width 33 height 15
click at [16, 71] on link "Website" at bounding box center [16, 71] width 26 height 26
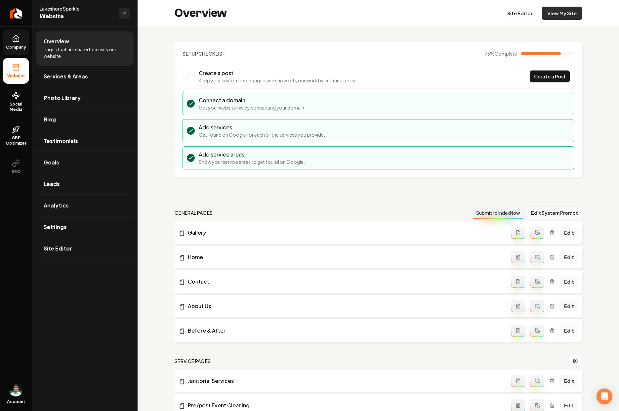
click at [561, 12] on link "View My Site" at bounding box center [562, 13] width 40 height 13
click at [524, 10] on link "Site Editor" at bounding box center [520, 13] width 36 height 13
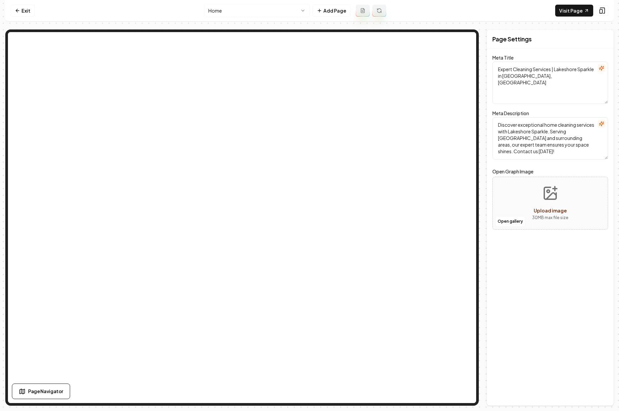
click at [248, 20] on nav "Exit Home Add Page Visit Page" at bounding box center [309, 10] width 609 height 21
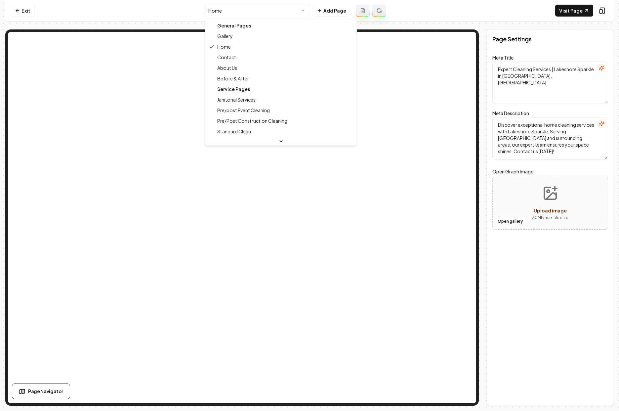
click at [249, 13] on html "Computer Required This feature is only available on a computer. Please switch t…" at bounding box center [309, 205] width 619 height 411
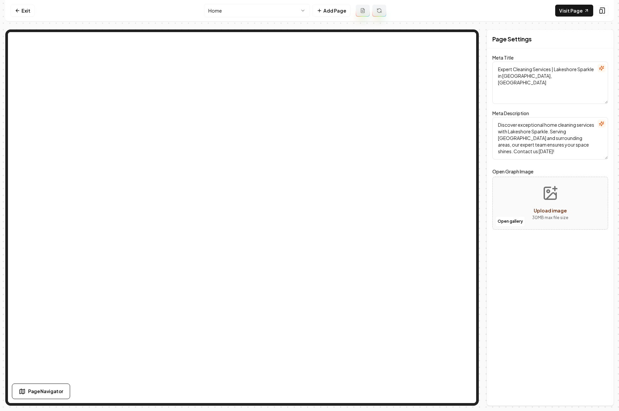
click at [272, 14] on html "Computer Required This feature is only available on a computer. Please switch t…" at bounding box center [309, 205] width 619 height 411
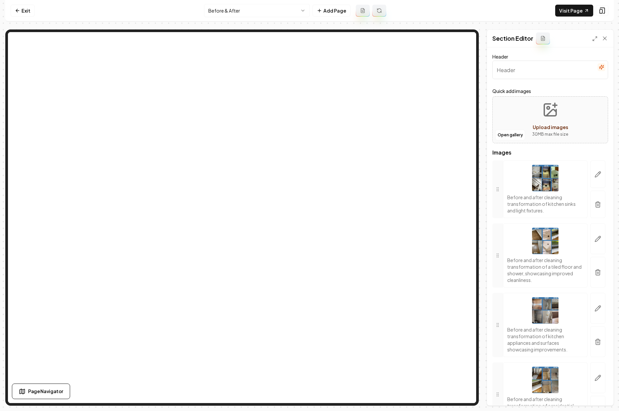
click at [552, 129] on span "Upload images" at bounding box center [550, 127] width 35 height 6
click at [498, 135] on button "Open gallery" at bounding box center [510, 135] width 30 height 11
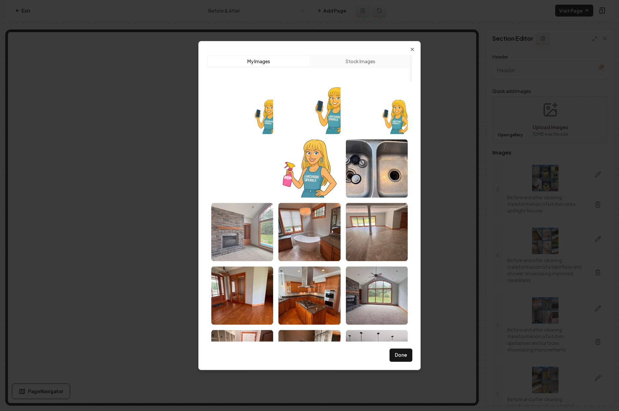
click at [246, 230] on img "Select image image_68a78ca35c7cd75eb8085f03.jpeg" at bounding box center [242, 232] width 62 height 58
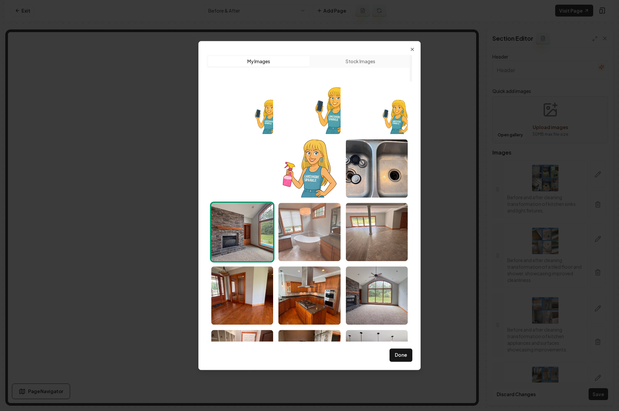
click at [317, 236] on img "Select image image_68a78ca35c7cd75eb8085dc8.jpeg" at bounding box center [309, 232] width 62 height 58
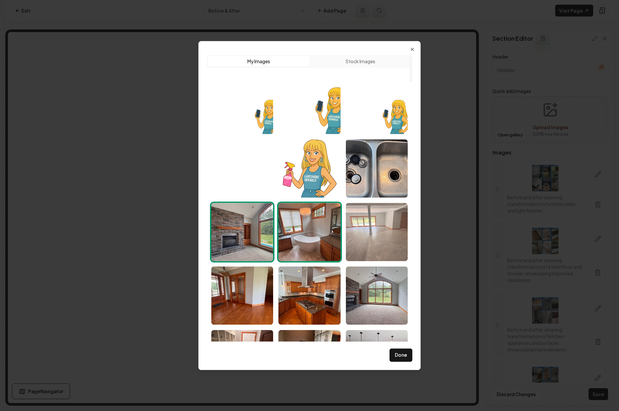
click at [371, 236] on img "Select image image_68a78ca35c7cd75eb8085e76.jpeg" at bounding box center [377, 232] width 62 height 58
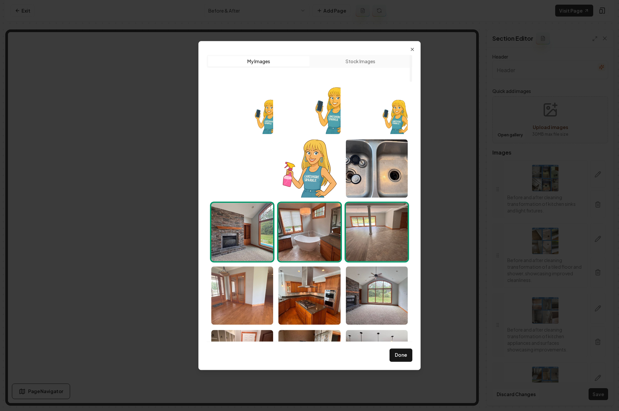
click at [264, 277] on img "Select image image_68a78ca35c7cd75eb8085d20.jpeg" at bounding box center [242, 295] width 62 height 58
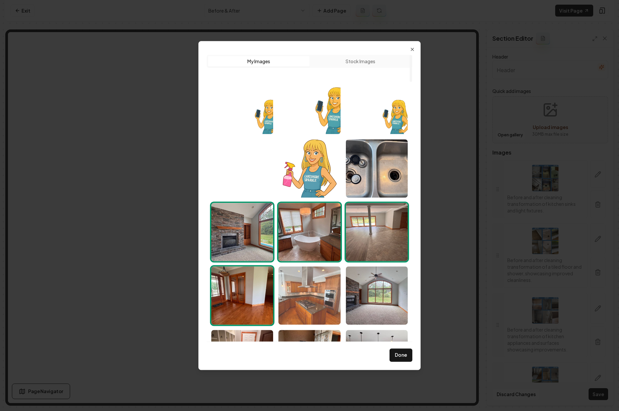
click at [311, 286] on img "Select image image_68a78ca35c7cd75eb8085cc8.jpeg" at bounding box center [309, 295] width 62 height 58
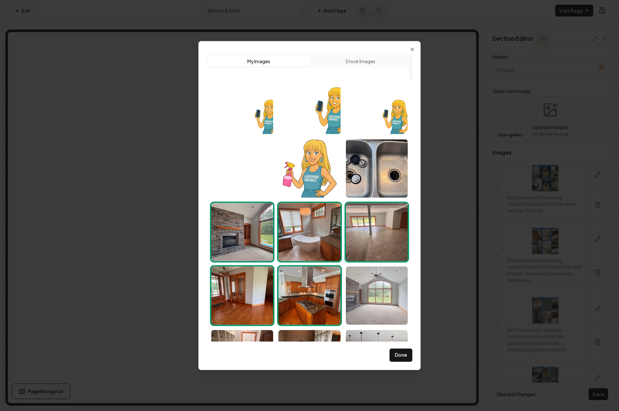
click at [380, 285] on img "Select image image_68a78ca35c7cd75eb8085e16.jpeg" at bounding box center [377, 295] width 62 height 58
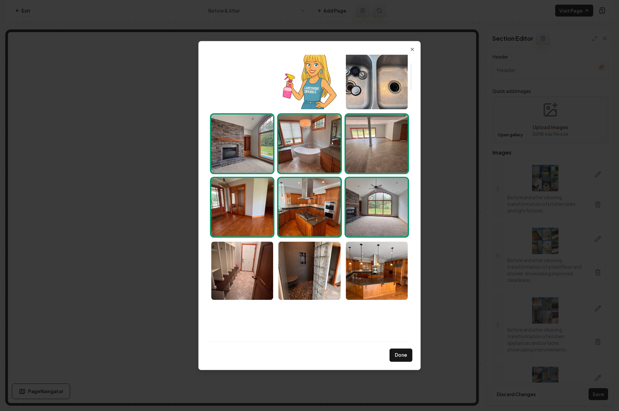
scroll to position [96, 0]
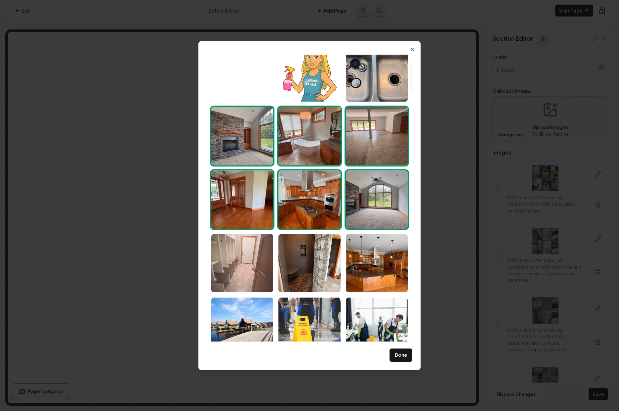
click at [251, 269] on img "Select image image_68a78ca35c7cd75eb8085c9a.jpeg" at bounding box center [242, 263] width 62 height 58
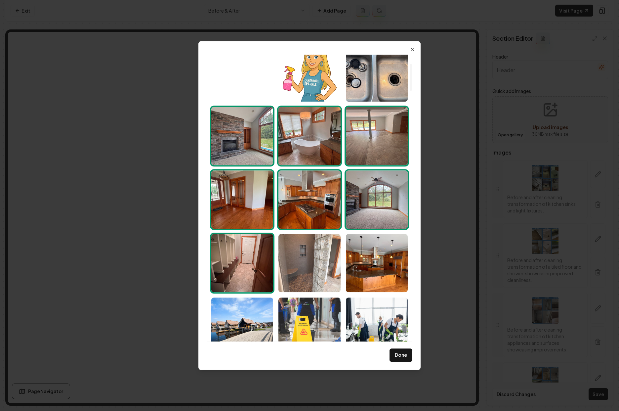
click at [316, 266] on img "Select image image_68a78ca35c7cd75eb8085d71.jpeg" at bounding box center [309, 263] width 62 height 58
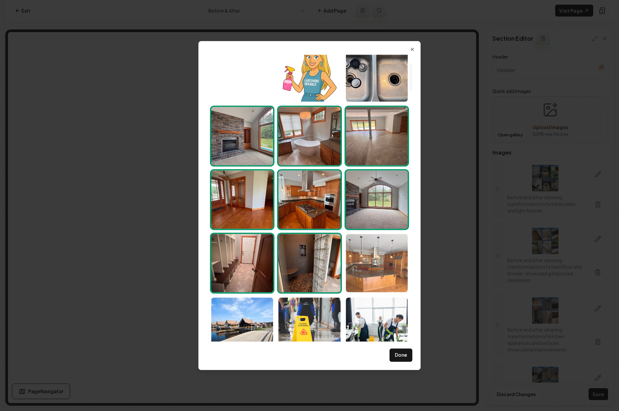
click at [383, 265] on img "Select image image_68a78ca35c7cd75eb8085c12.jpeg" at bounding box center [377, 263] width 62 height 58
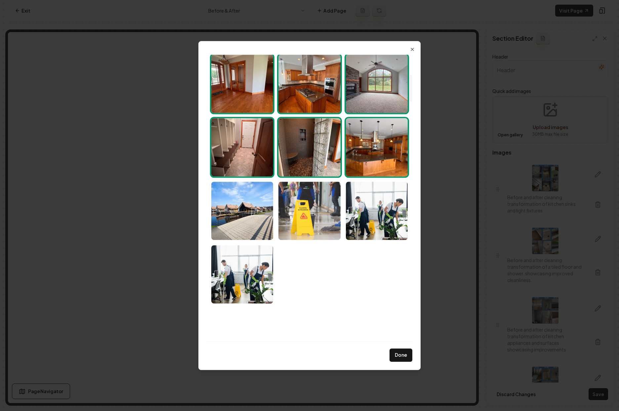
scroll to position [211, 0]
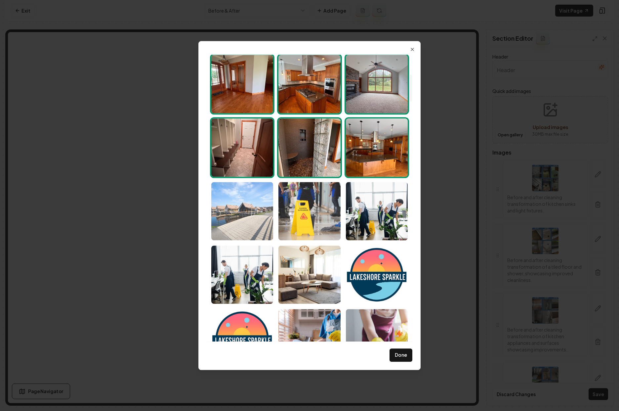
click at [254, 227] on img "Select image image_68921ebb5c7cd75eb831037e.jpeg" at bounding box center [242, 211] width 62 height 58
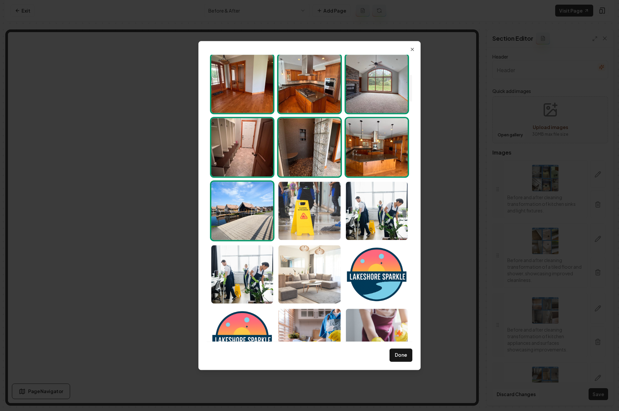
click at [313, 260] on img "Select image image_68920a2f5c7cd75eb8b00782.jpeg" at bounding box center [309, 274] width 62 height 58
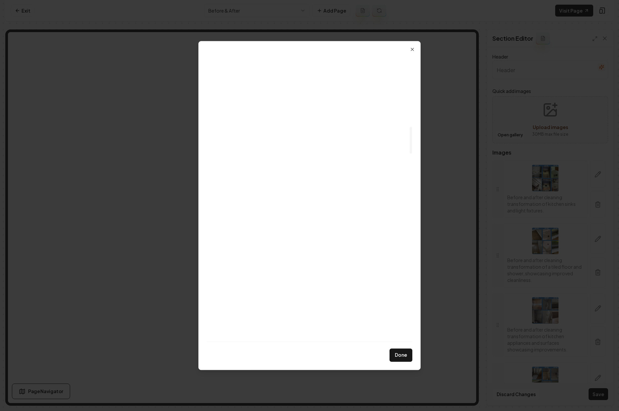
scroll to position [802, 0]
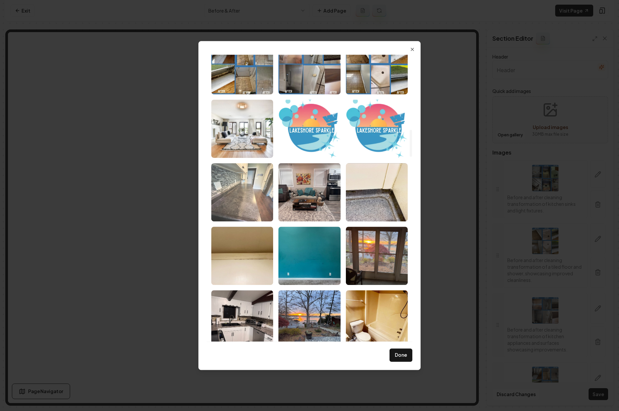
click at [255, 203] on img "Select image image_6891fcb55c7cd75eb853d654.jpeg" at bounding box center [242, 192] width 62 height 58
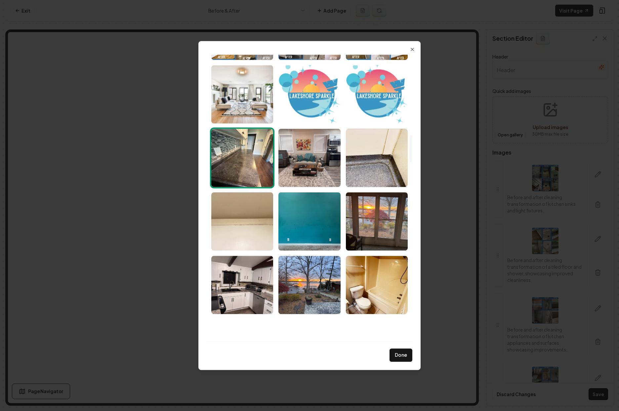
scroll to position [860, 0]
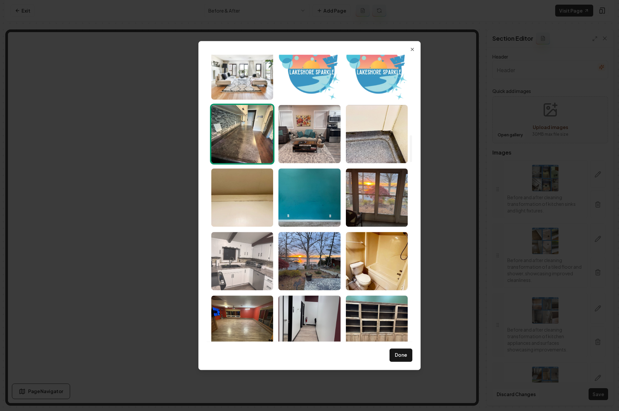
click at [249, 268] on img "Select image image_6891fcb05c7cd75eb853b6cf.jpeg" at bounding box center [242, 261] width 62 height 58
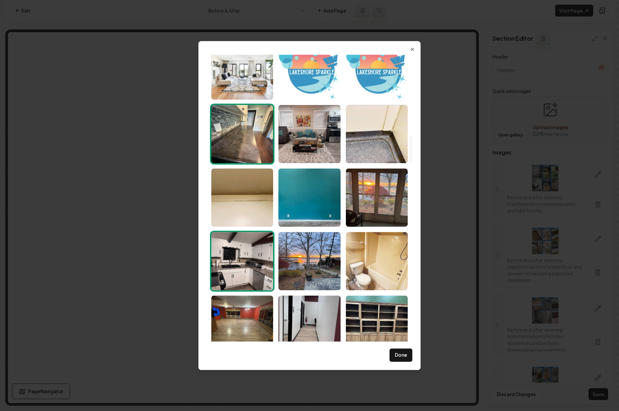
click at [383, 271] on img "Select image image_6891fcb05c7cd75eb853b209.jpeg" at bounding box center [377, 261] width 62 height 58
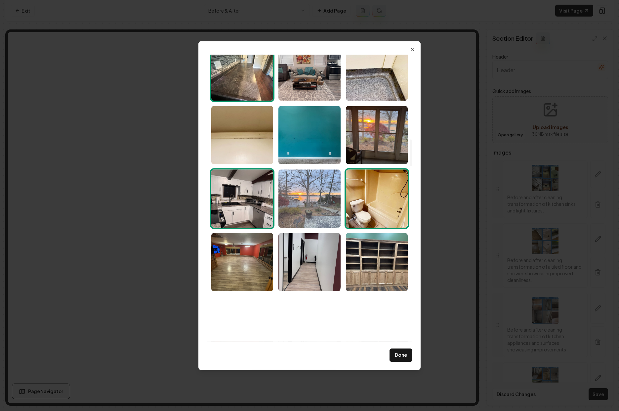
scroll to position [949, 0]
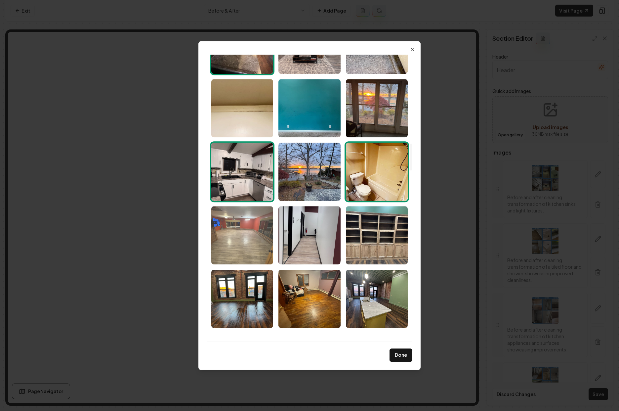
click at [246, 249] on img "Select image image_6891fcb05c7cd75eb853b5ef.jpeg" at bounding box center [242, 235] width 62 height 58
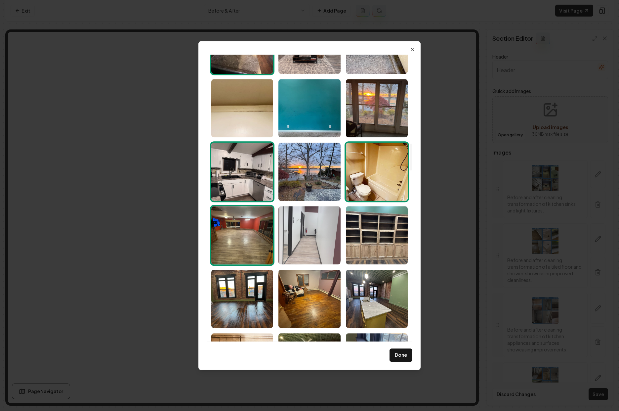
click at [330, 248] on img "Select image image_6891fcaf5c7cd75eb853ac64.jpeg" at bounding box center [309, 235] width 62 height 58
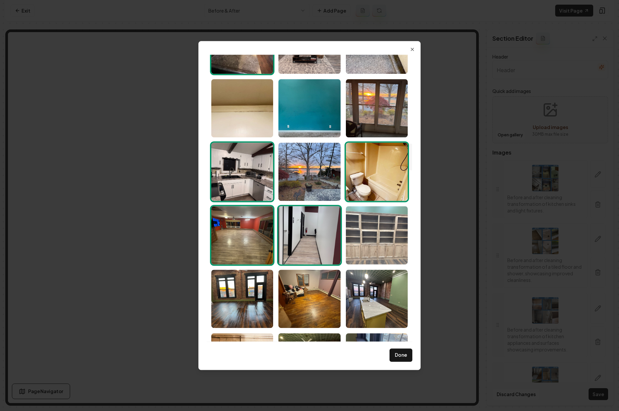
click at [379, 244] on img "Select image image_6891fcb05c7cd75eb853b4b5.jpeg" at bounding box center [377, 235] width 62 height 58
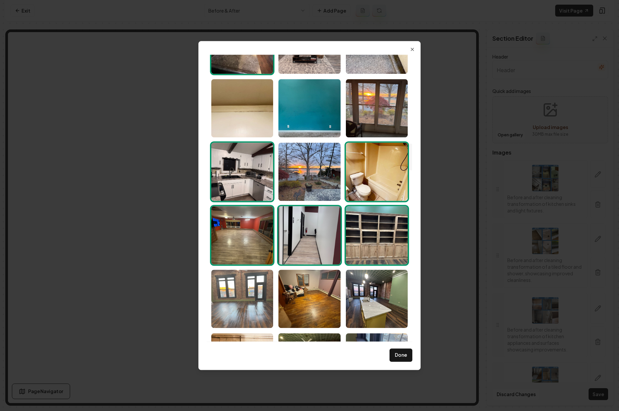
click at [239, 293] on img "Select image image_6891fcb05c7cd75eb853b546.jpeg" at bounding box center [242, 299] width 62 height 58
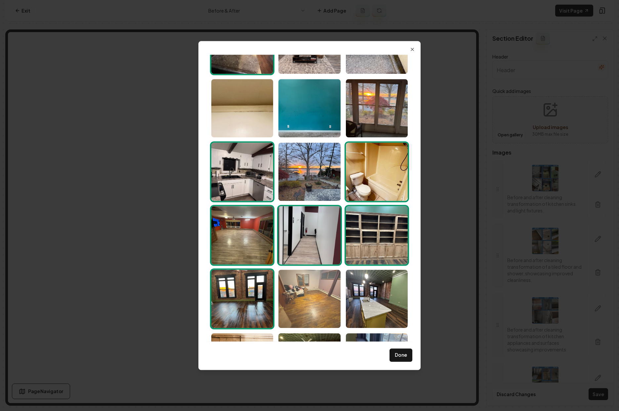
click at [310, 294] on img "Select image image_6891fcb05c7cd75eb853b239.jpeg" at bounding box center [309, 299] width 62 height 58
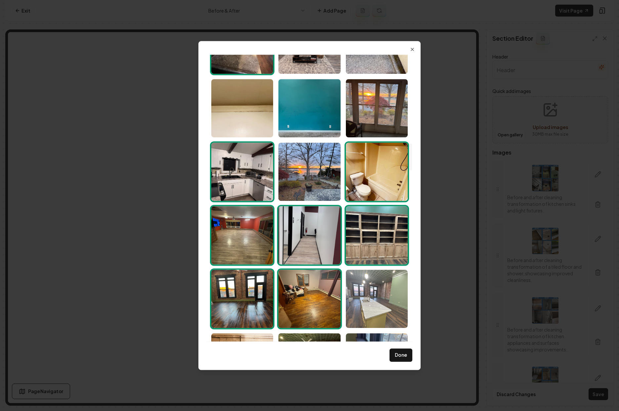
click at [379, 296] on img "Select image image_6891fcb05c7cd75eb853b168.jpeg" at bounding box center [377, 299] width 62 height 58
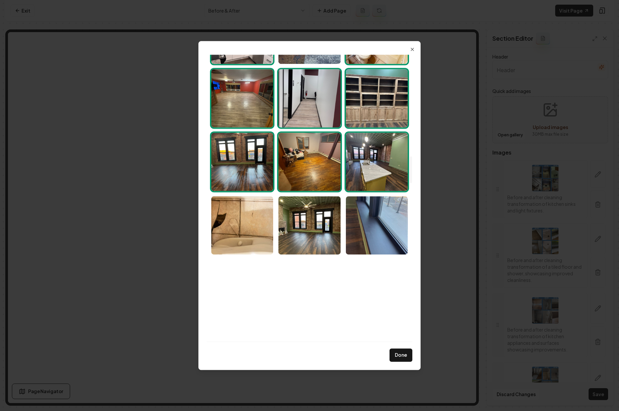
scroll to position [1106, 0]
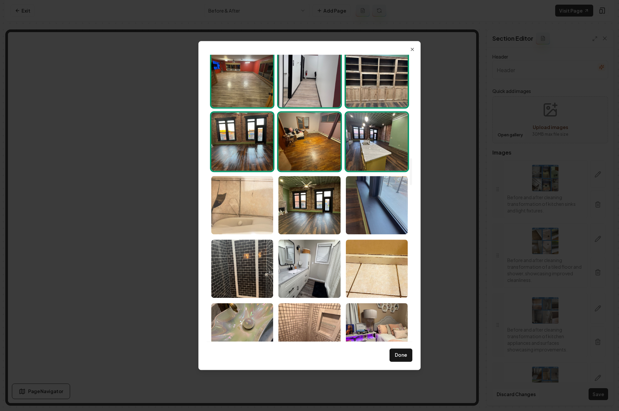
click at [251, 221] on img "Select image image_6891fcb05c7cd75eb853b1d3.jpeg" at bounding box center [242, 205] width 62 height 58
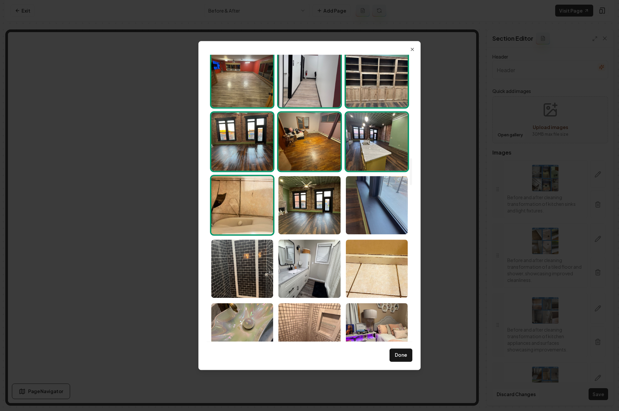
click at [246, 216] on img "Select image image_6891fcb05c7cd75eb853b1d3.jpeg" at bounding box center [242, 205] width 62 height 58
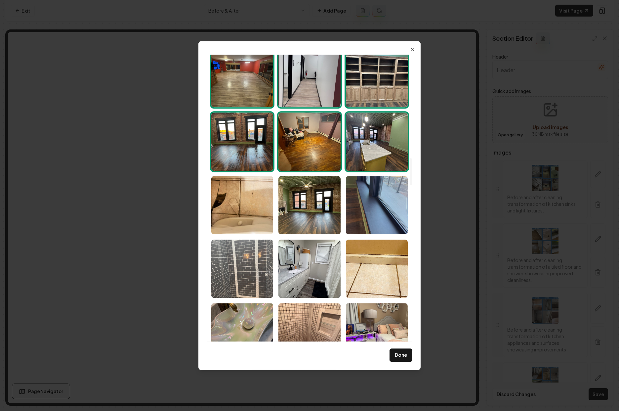
click at [251, 267] on img "Select image image_6891fcb05c7cd75eb853b1d7.jpeg" at bounding box center [242, 268] width 62 height 58
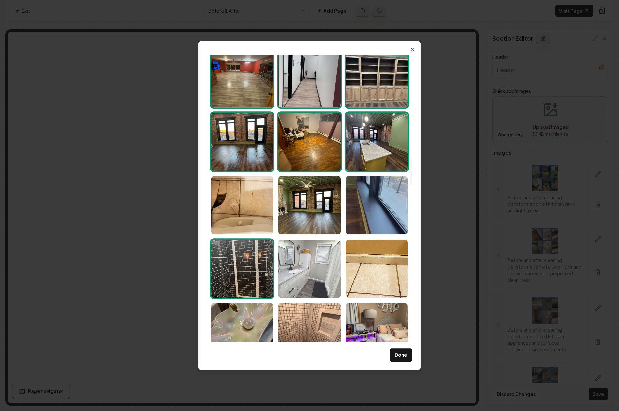
click at [303, 273] on img "Select image image_6891fcaf5c7cd75eb853ad17.jpeg" at bounding box center [309, 268] width 62 height 58
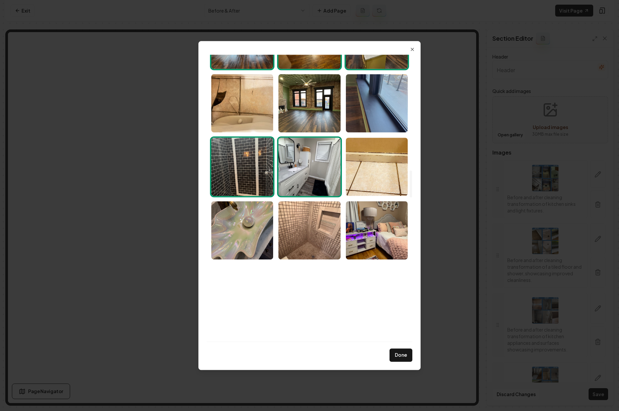
scroll to position [1268, 0]
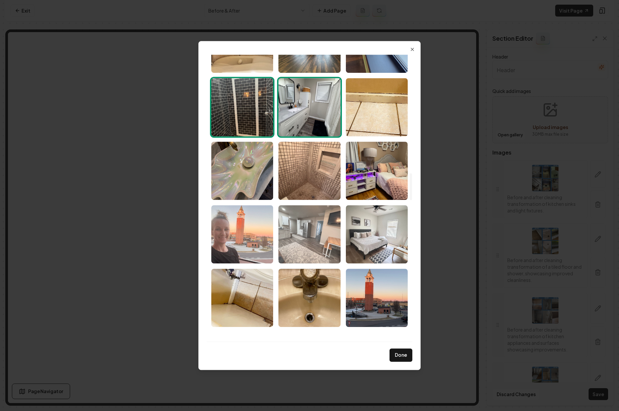
click at [310, 248] on img "Select image image_6891fcb05c7cd75eb853b07a.jpeg" at bounding box center [309, 234] width 62 height 58
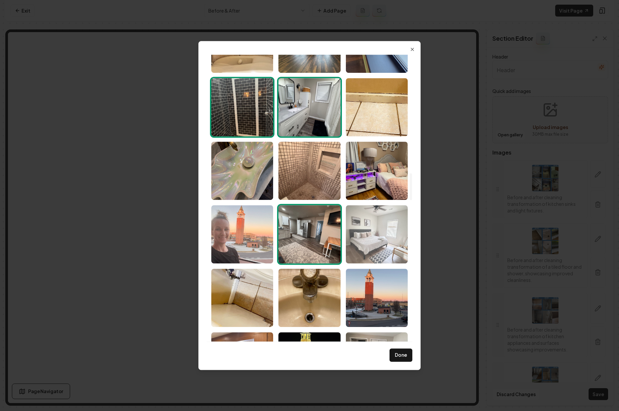
click at [382, 243] on img "Select image image_6891fcaf5c7cd75eb853af48.jpeg" at bounding box center [377, 234] width 62 height 58
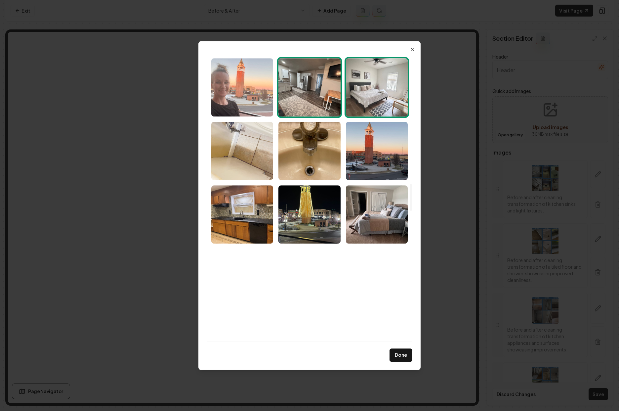
scroll to position [1420, 0]
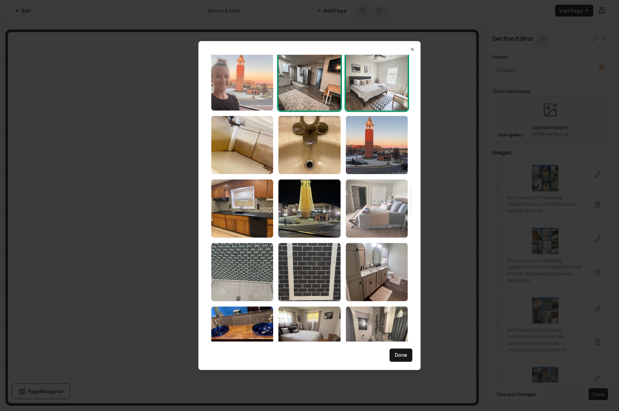
click at [384, 212] on img "Select image image_6891fcaf5c7cd75eb853aee5.jpeg" at bounding box center [377, 208] width 62 height 58
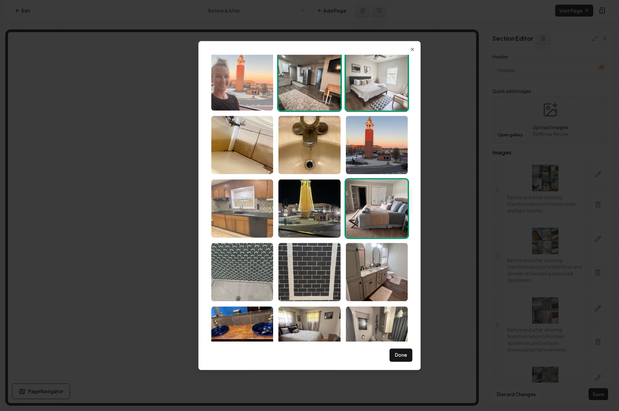
click at [259, 222] on img "Select image image_6891fcaf5c7cd75eb853af30.jpeg" at bounding box center [242, 208] width 62 height 58
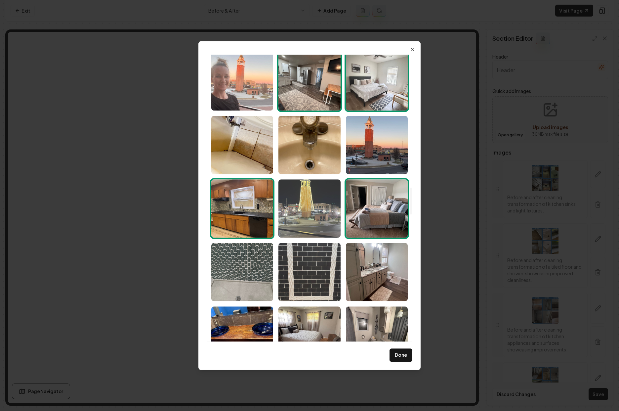
click at [313, 222] on img "Select image image_6891fcaf5c7cd75eb853ada1.jpeg" at bounding box center [309, 208] width 62 height 58
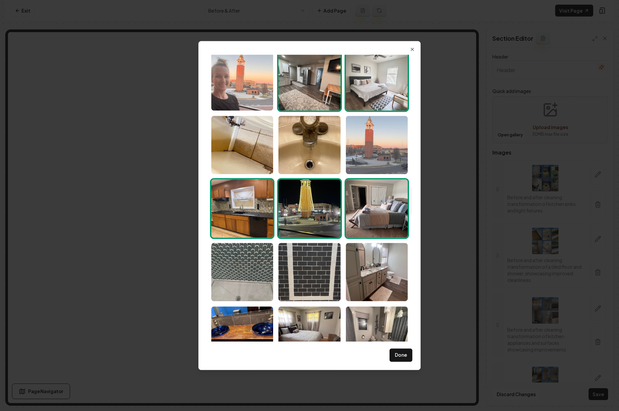
click at [374, 148] on img "Select image image_6891fcaf5c7cd75eb853af2f.jpeg" at bounding box center [377, 145] width 62 height 58
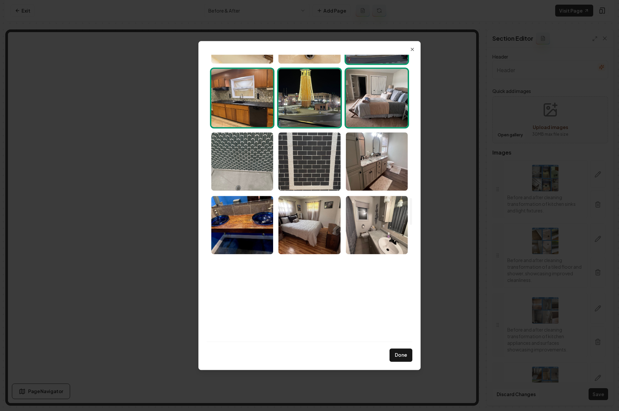
scroll to position [1532, 0]
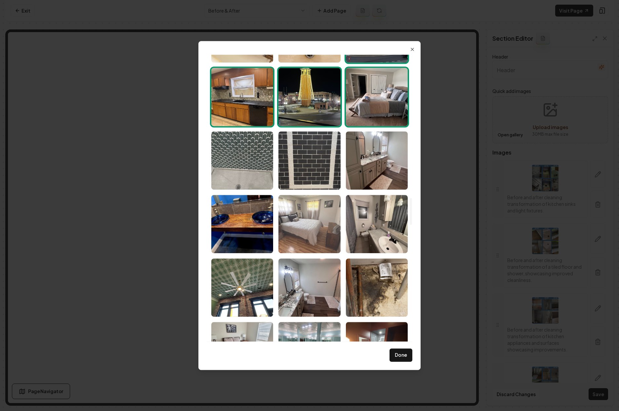
click at [304, 244] on img "Select image image_6891fcaf5c7cd75eb853ad56.jpeg" at bounding box center [309, 224] width 62 height 58
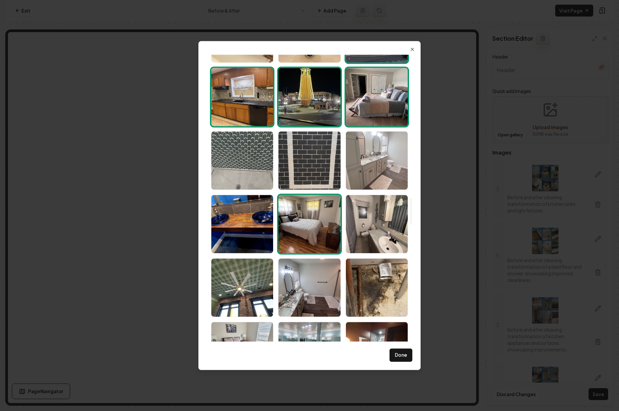
click at [390, 173] on img "Select image image_6891fcaf5c7cd75eb853ad71.jpeg" at bounding box center [377, 160] width 62 height 58
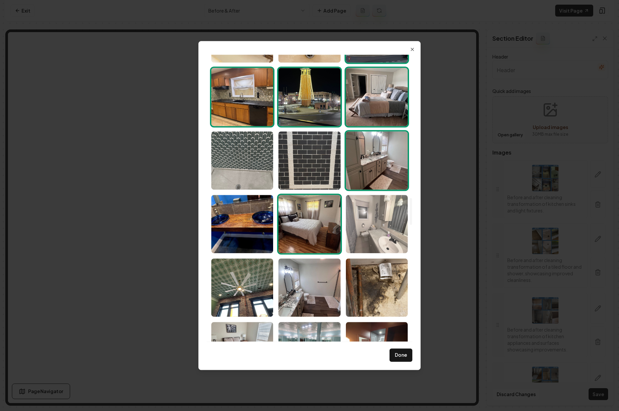
click at [387, 224] on img "Select image image_6891fcaf5c7cd75eb853ac6e.jpeg" at bounding box center [377, 224] width 62 height 58
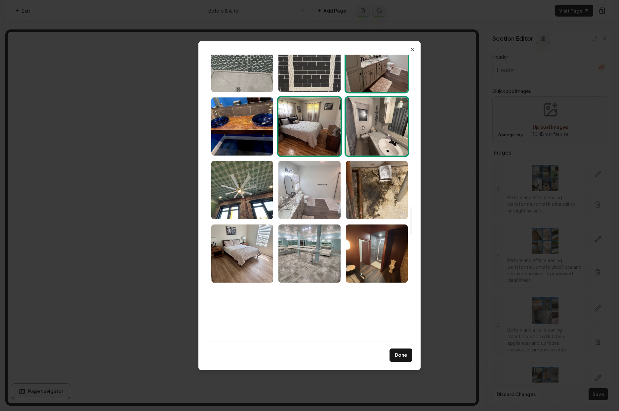
scroll to position [1630, 0]
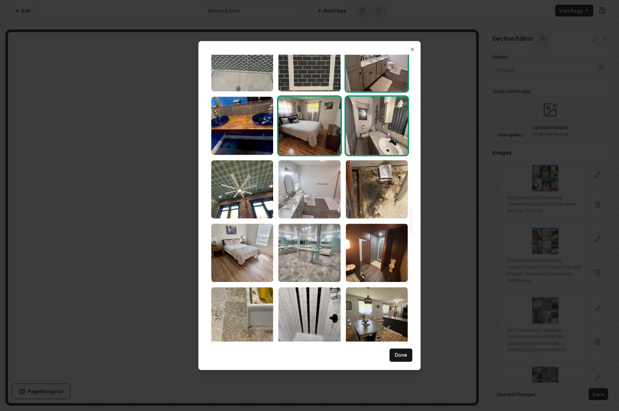
click at [325, 197] on img "Select image image_6891fcaf5c7cd75eb853ace0.jpeg" at bounding box center [309, 189] width 62 height 58
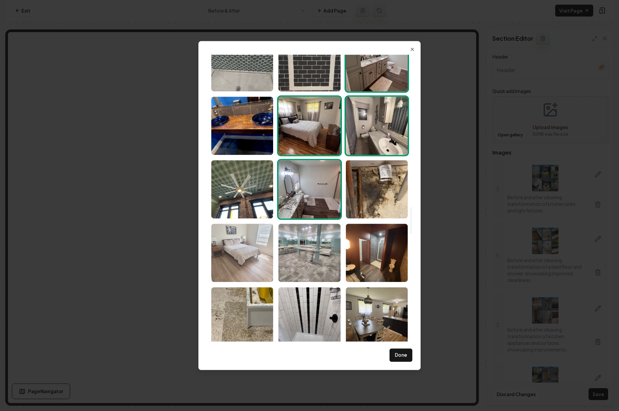
click at [262, 258] on img "Select image image_6891fcaf5c7cd75eb853acd4.jpeg" at bounding box center [242, 253] width 62 height 58
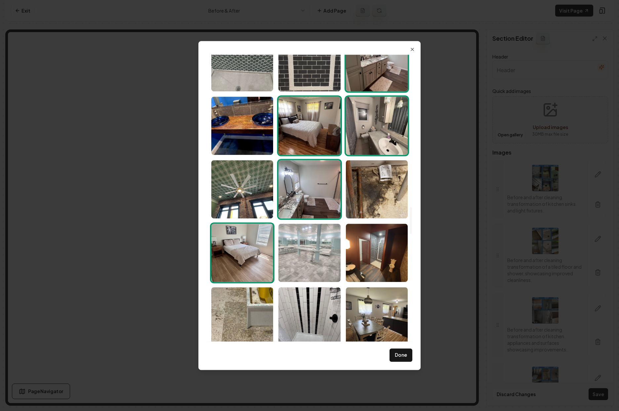
click at [323, 260] on img "Select image image_6891fcaf5c7cd75eb853ac59.jpeg" at bounding box center [309, 253] width 62 height 58
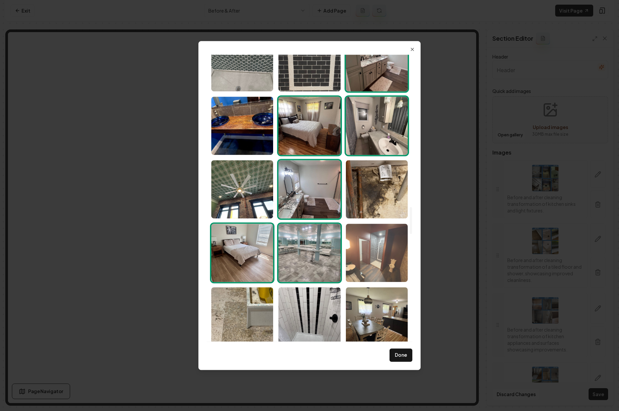
click at [380, 261] on img "Select image image_6891fcaf5c7cd75eb853aced.jpeg" at bounding box center [377, 253] width 62 height 58
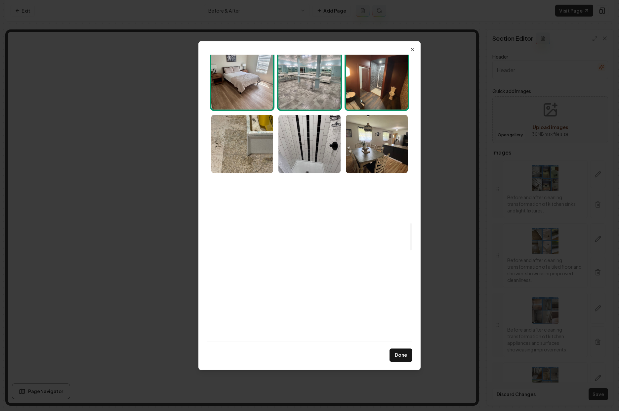
scroll to position [1681, 0]
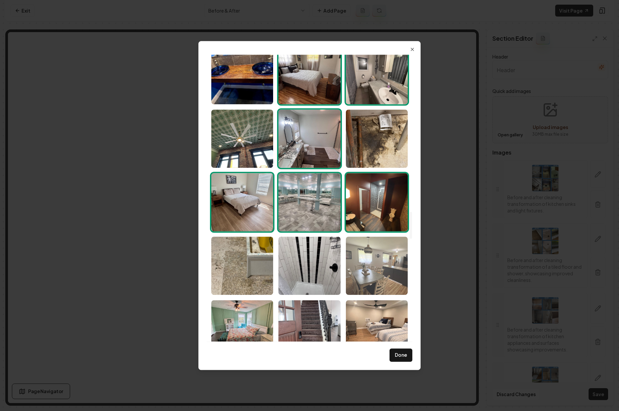
click at [374, 268] on img "Select image image_6891fcaf5c7cd75eb853acaf.jpeg" at bounding box center [377, 265] width 62 height 58
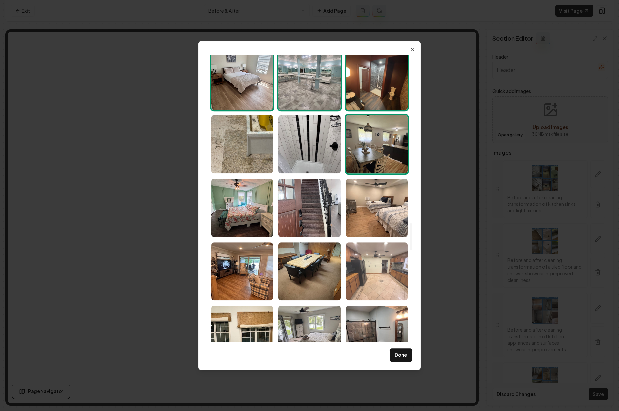
scroll to position [1796, 0]
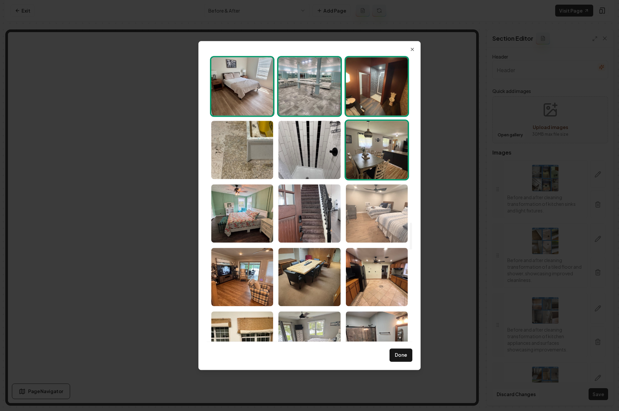
click at [378, 225] on img "Select image image_6891fcaf5c7cd75eb853ac55.jpeg" at bounding box center [377, 213] width 62 height 58
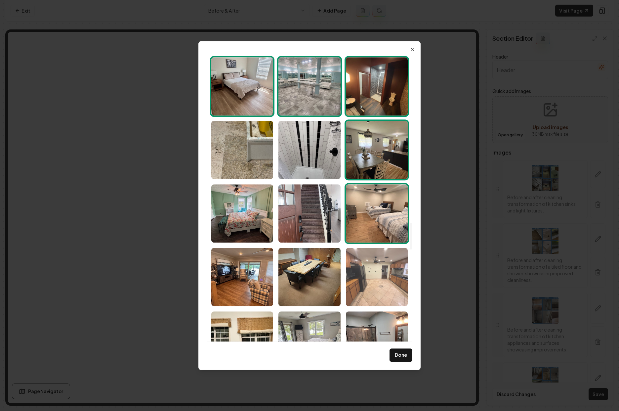
click at [382, 294] on img "Select image image_6891fcaf5c7cd75eb853ae46.jpeg" at bounding box center [377, 277] width 62 height 58
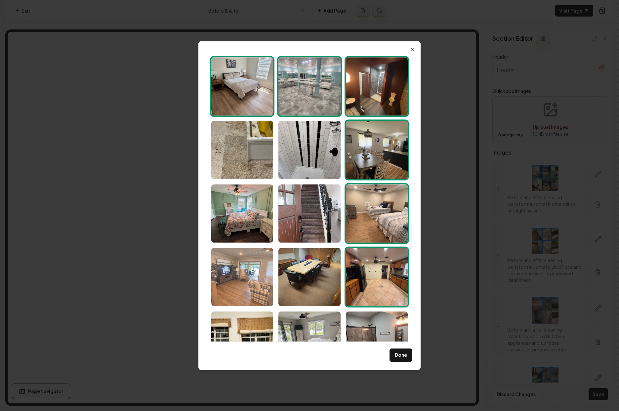
click at [245, 288] on img "Select image image_6891fcaf5c7cd75eb853ac5f.jpeg" at bounding box center [242, 277] width 62 height 58
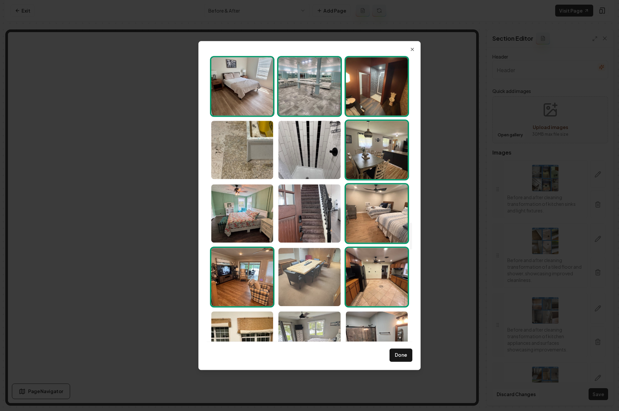
click at [306, 286] on img "Select image image_6891fcaf5c7cd75eb853abc1.jpeg" at bounding box center [309, 277] width 62 height 58
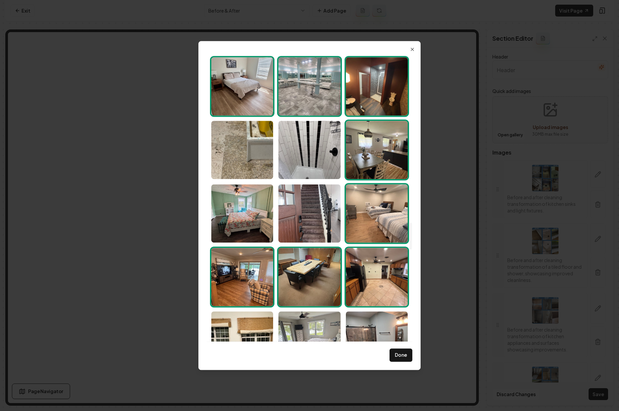
scroll to position [1904, 0]
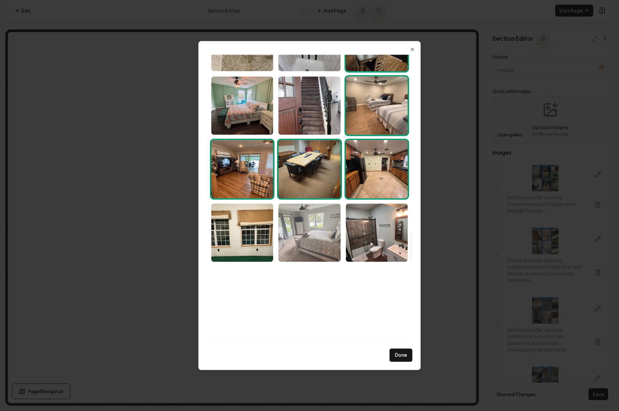
click at [312, 247] on img "Select image image_6891fcaf5c7cd75eb853ada5.jpeg" at bounding box center [309, 232] width 62 height 58
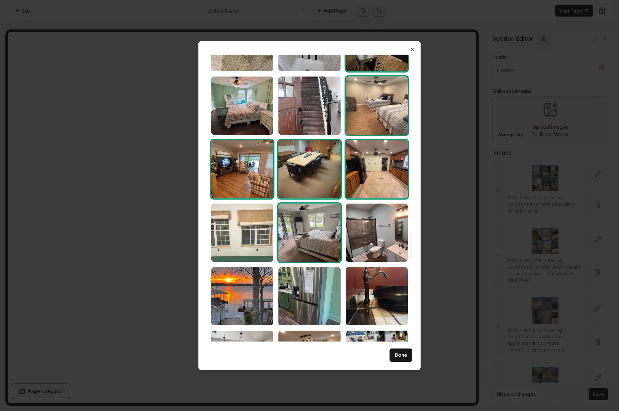
click at [238, 244] on img "Select image image_6891fcaf5c7cd75eb853abc0.jpeg" at bounding box center [242, 232] width 62 height 58
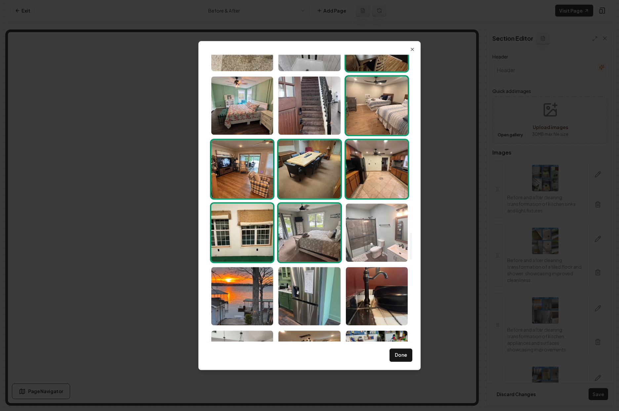
click at [366, 243] on img "Select image image_6891fcaf5c7cd75eb853a98a.jpeg" at bounding box center [377, 232] width 62 height 58
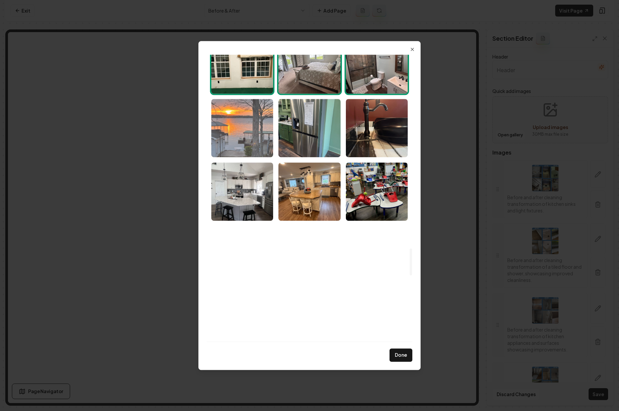
scroll to position [2074, 0]
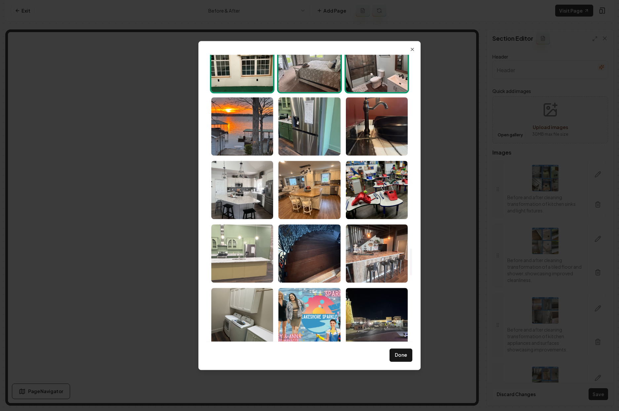
click at [243, 262] on img "Select image image_6891fcaf5c7cd75eb853ab6d.jpeg" at bounding box center [242, 253] width 62 height 58
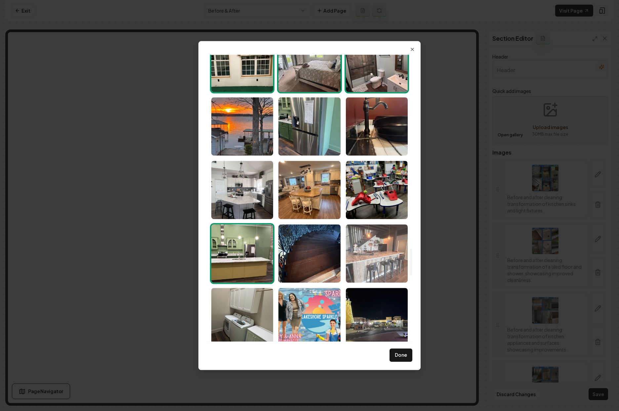
click at [367, 266] on img "Select image image_6891fcaf5c7cd75eb853a9d2.jpeg" at bounding box center [377, 253] width 62 height 58
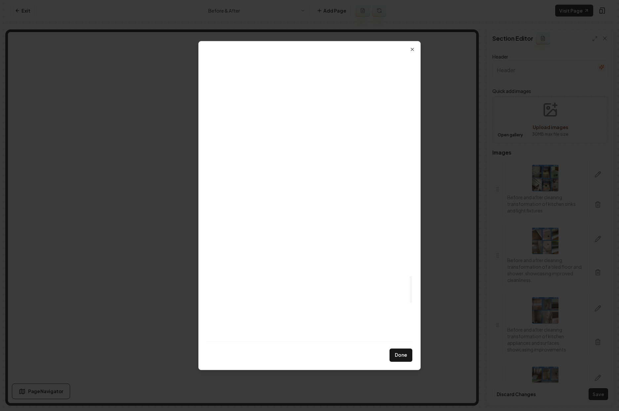
scroll to position [2404, 0]
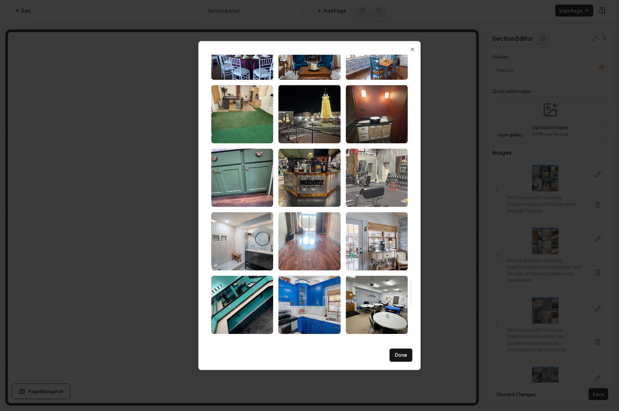
click at [360, 191] on img "Select image image_6891fcae5c7cd75eb853a875.jpeg" at bounding box center [377, 177] width 62 height 58
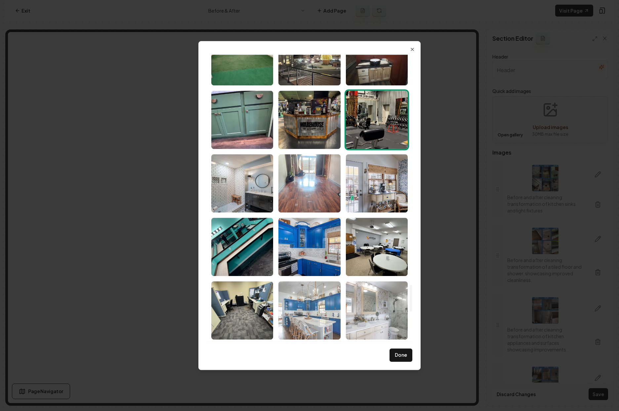
scroll to position [2462, 0]
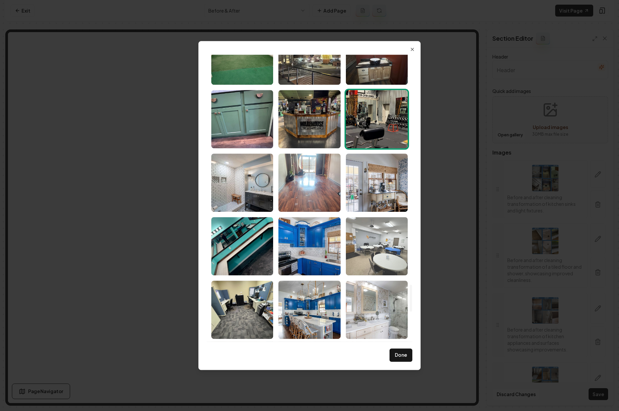
click at [359, 263] on img "Select image image_6891fcae5c7cd75eb853a6fe.jpeg" at bounding box center [377, 246] width 62 height 58
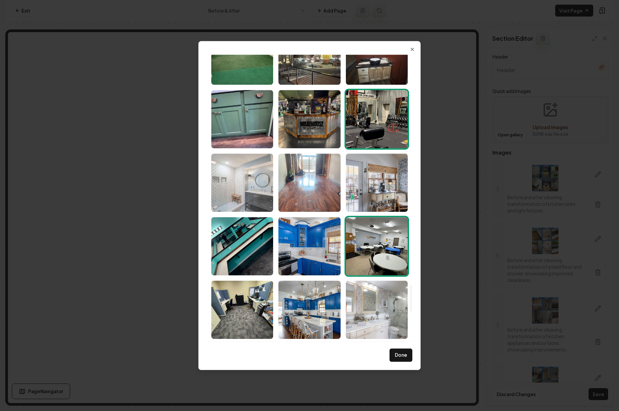
click at [258, 197] on img "Select image image_6891fcae5c7cd75eb853a6e8.jpeg" at bounding box center [242, 182] width 62 height 58
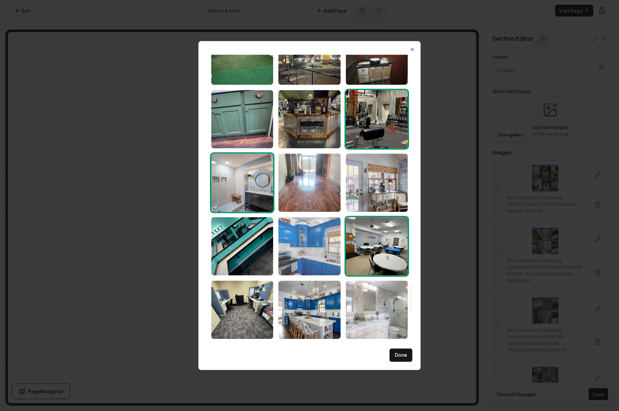
click at [300, 247] on img "Select image image_6891fcae5c7cd75eb853a6e2.jpeg" at bounding box center [309, 246] width 62 height 58
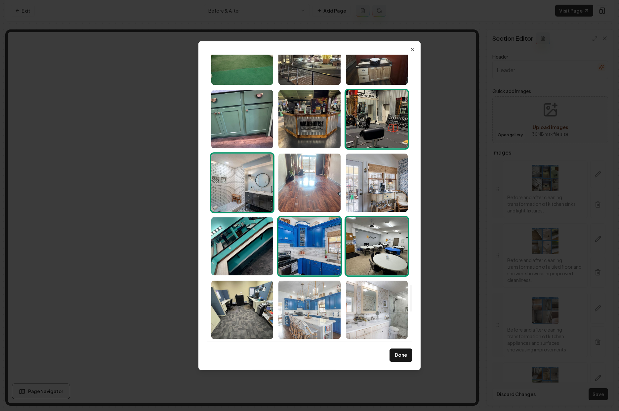
scroll to position [2522, 0]
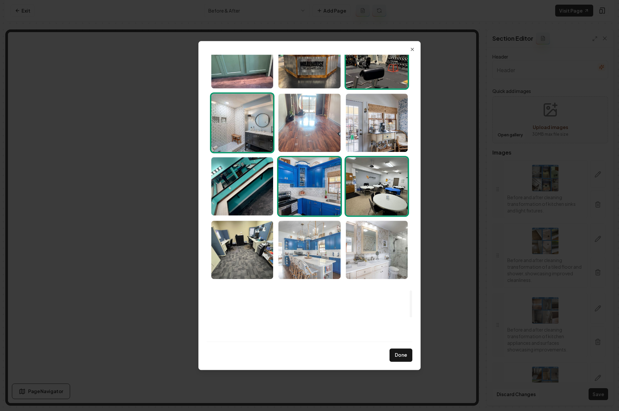
click at [302, 259] on img "Select image image_6891fcae5c7cd75eb853a6b9.jpeg" at bounding box center [309, 250] width 62 height 58
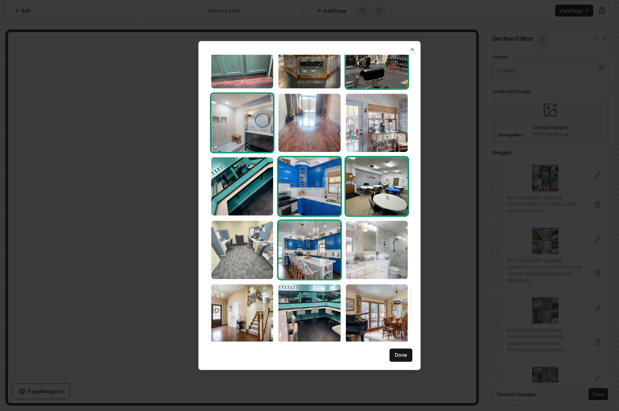
click at [239, 257] on img "Select image image_6891fcae5c7cd75eb853a78a.jpeg" at bounding box center [242, 250] width 62 height 58
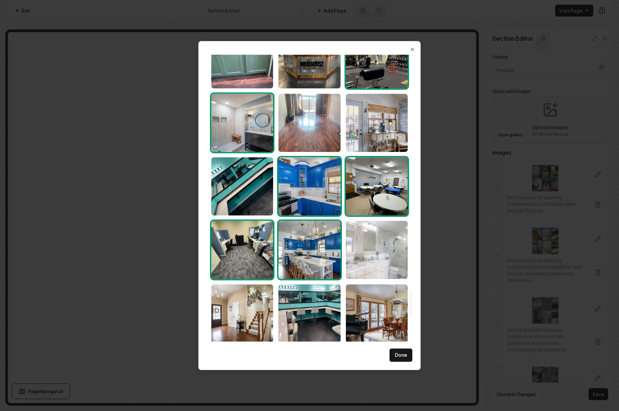
click at [404, 258] on img "Select image image_6891fcae5c7cd75eb853a5c7.jpeg" at bounding box center [377, 250] width 62 height 58
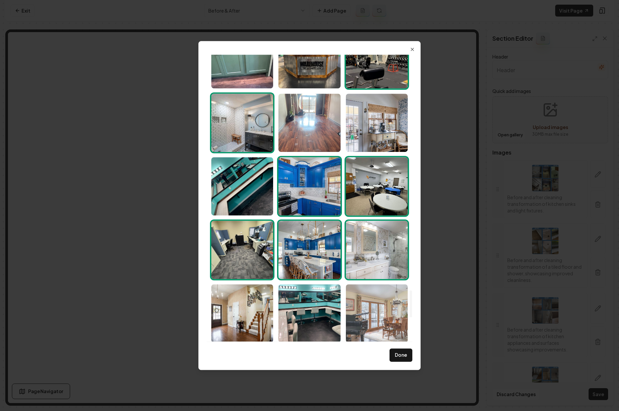
click at [360, 319] on img "Select image image_6891fcae5c7cd75eb853a67b.jpeg" at bounding box center [377, 313] width 62 height 58
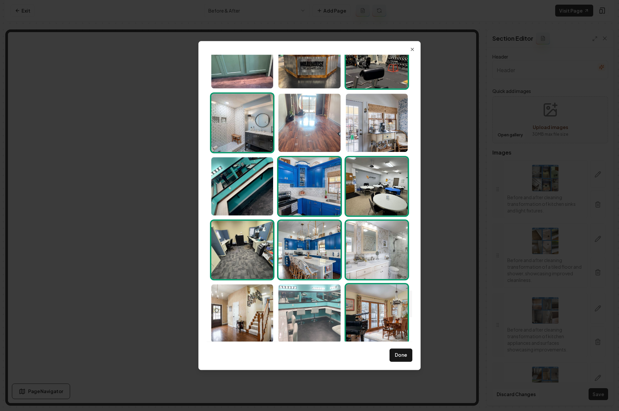
click at [315, 318] on img "Select image image_6891fcae5c7cd75eb853a45e.jpeg" at bounding box center [309, 313] width 62 height 58
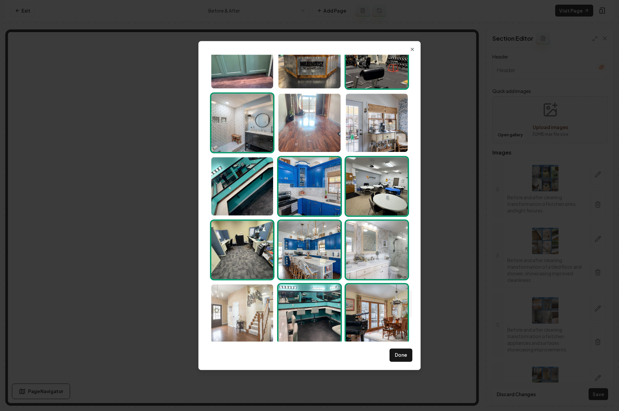
click at [259, 313] on img "Select image image_6891fcae5c7cd75eb853a52f.jpeg" at bounding box center [242, 313] width 62 height 58
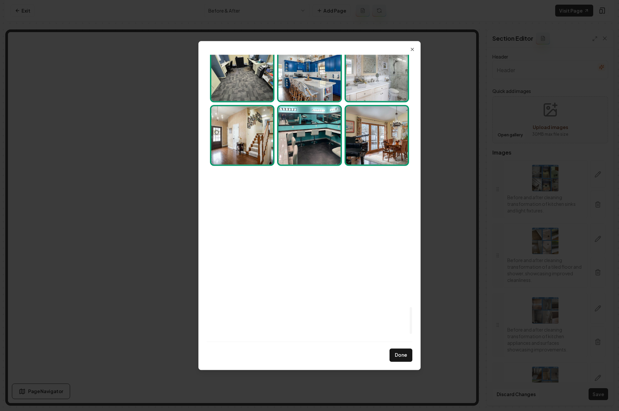
scroll to position [2718, 0]
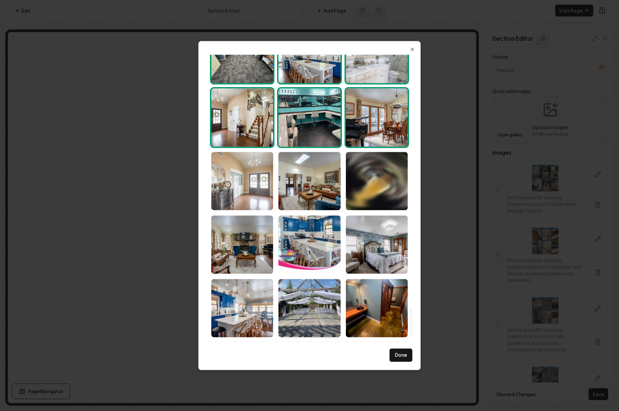
click at [248, 181] on img "Select image image_6891fcae5c7cd75eb853a408.jpeg" at bounding box center [242, 181] width 62 height 58
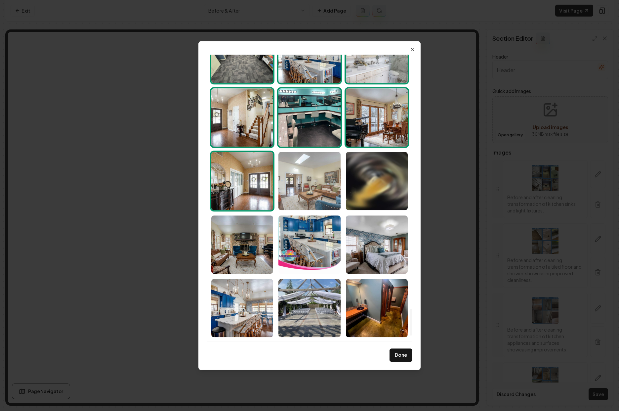
click at [302, 182] on img "Select image image_6891fcae5c7cd75eb853a5a2.jpeg" at bounding box center [309, 181] width 62 height 58
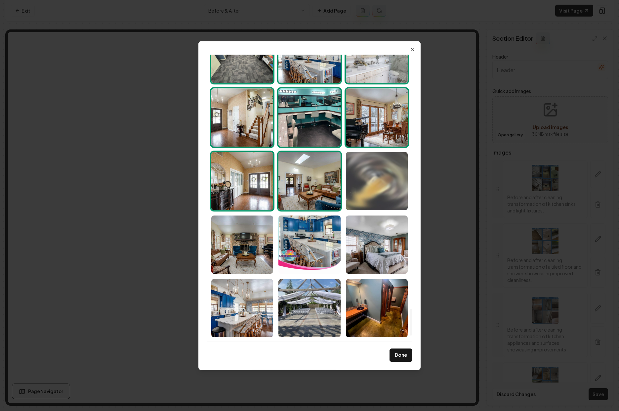
click at [369, 184] on img "Select image image_6891fcad5c7cd75eb853a2b4.jpeg" at bounding box center [377, 181] width 62 height 58
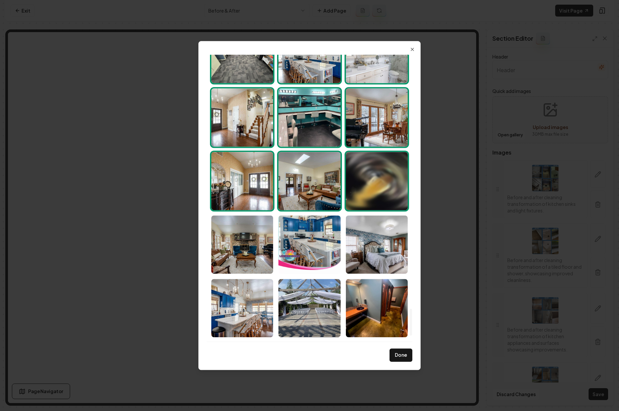
click at [358, 188] on img "Select image image_6891fcad5c7cd75eb853a2b4.jpeg" at bounding box center [377, 181] width 62 height 58
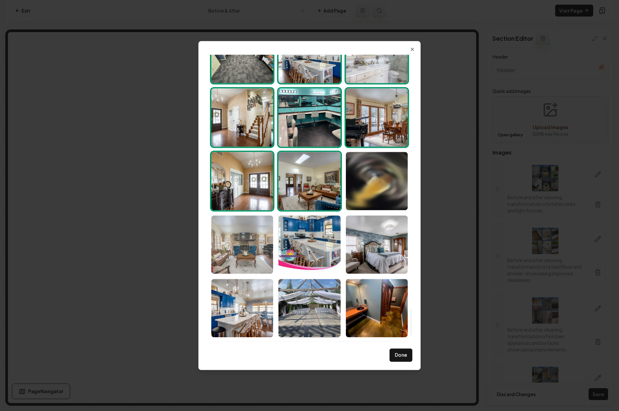
click at [238, 259] on img "Select image image_6891fcae5c7cd75eb853a539.jpeg" at bounding box center [242, 244] width 62 height 58
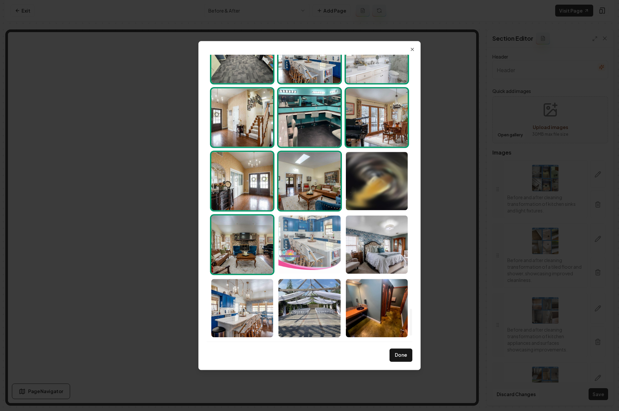
click at [304, 254] on img "Select image image_6891fcae5c7cd75eb853a2e0.jpeg" at bounding box center [309, 244] width 62 height 58
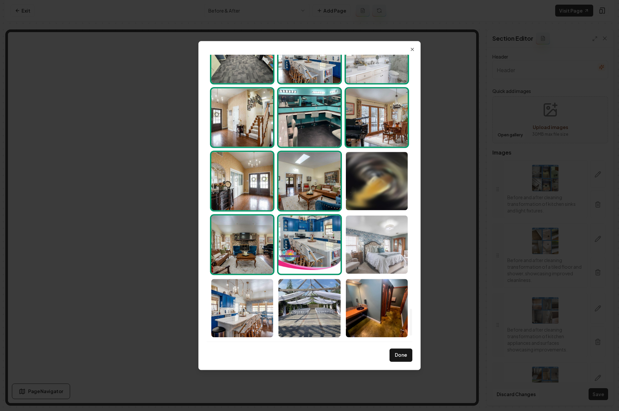
click at [371, 255] on img "Select image image_6891fcae5c7cd75eb853a2df.jpeg" at bounding box center [377, 244] width 62 height 58
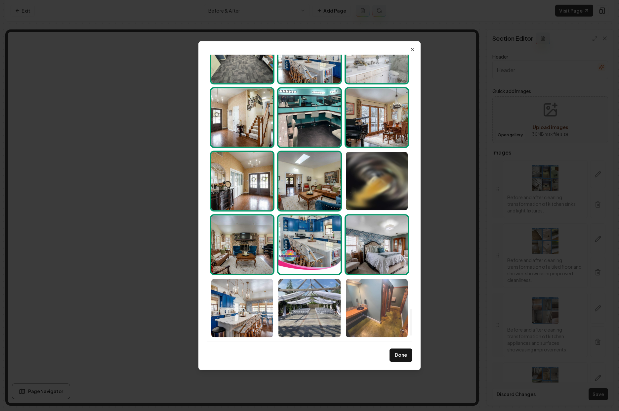
click at [361, 307] on img "Select image image_6891fcae5c7cd75eb853a460.jpeg" at bounding box center [377, 308] width 62 height 58
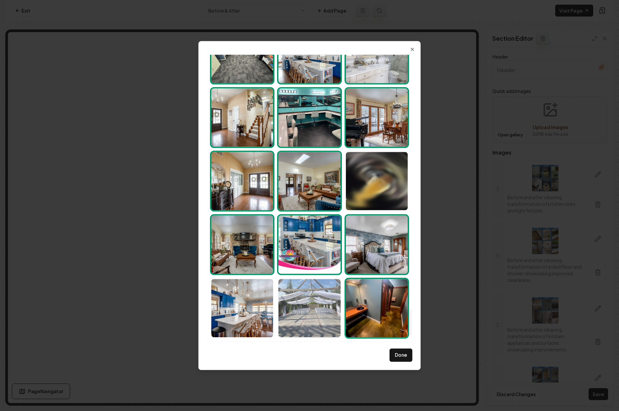
click at [321, 310] on img "Select image image_6891fcae5c7cd75eb853a457.jpeg" at bounding box center [309, 308] width 62 height 58
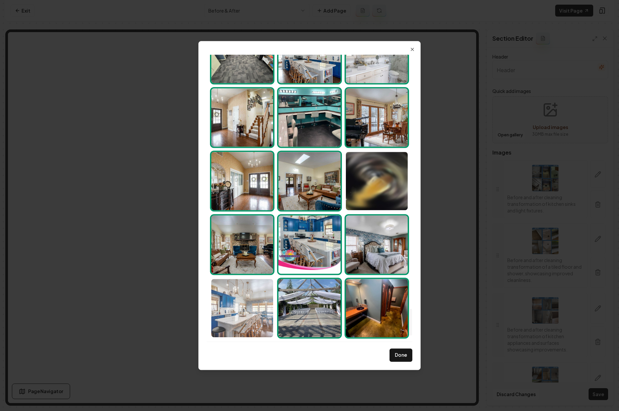
click at [247, 311] on img "Select image image_6891fcae5c7cd75eb853a2ee.jpeg" at bounding box center [242, 308] width 62 height 58
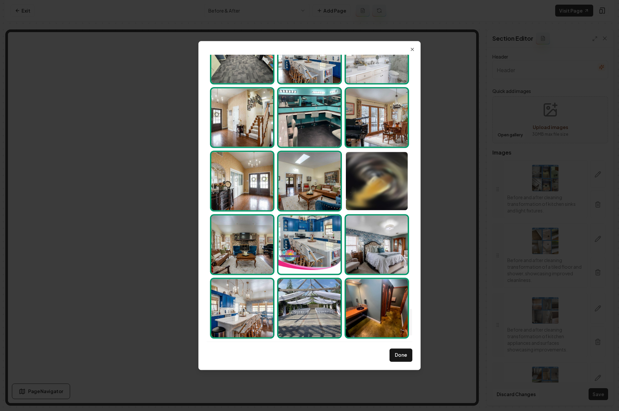
click at [299, 254] on img "Select image image_6891fcae5c7cd75eb853a2e0.jpeg" at bounding box center [309, 244] width 62 height 58
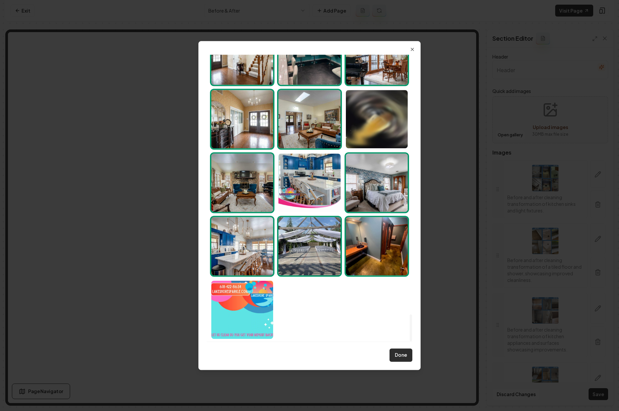
click at [401, 353] on button "Done" at bounding box center [401, 354] width 23 height 13
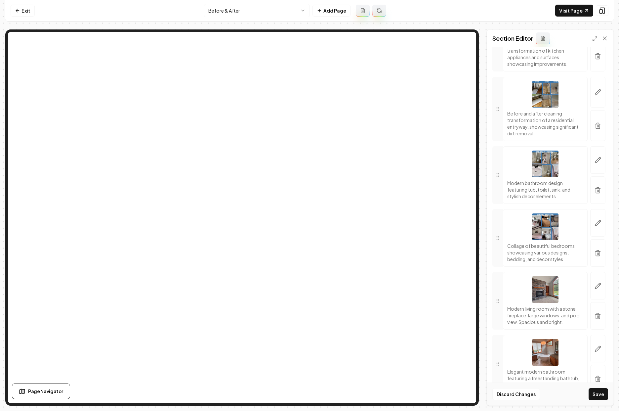
scroll to position [0, 0]
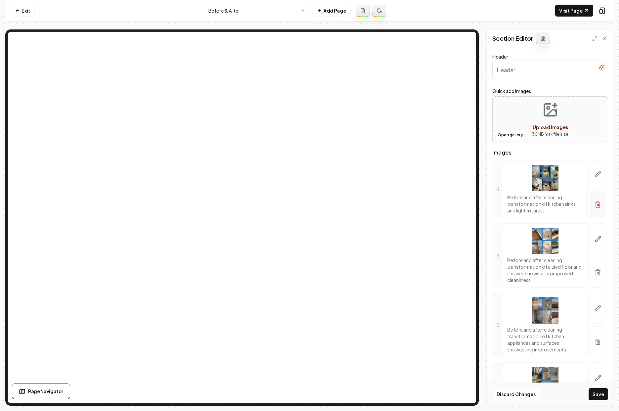
click at [590, 206] on button "button" at bounding box center [597, 203] width 15 height 27
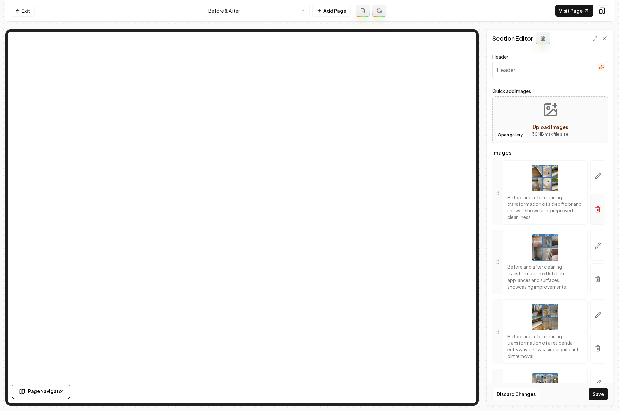
click at [590, 210] on button "button" at bounding box center [597, 209] width 15 height 31
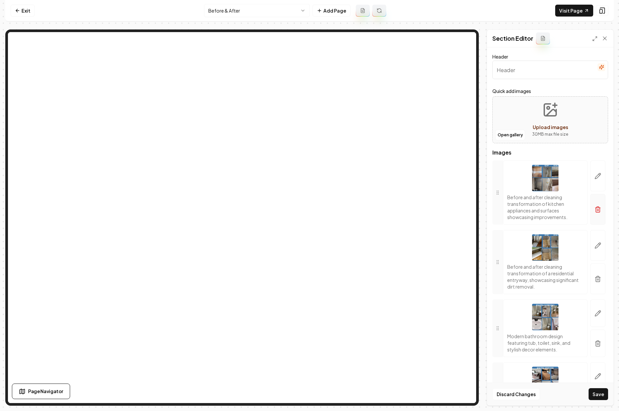
click at [596, 216] on button "button" at bounding box center [597, 209] width 15 height 31
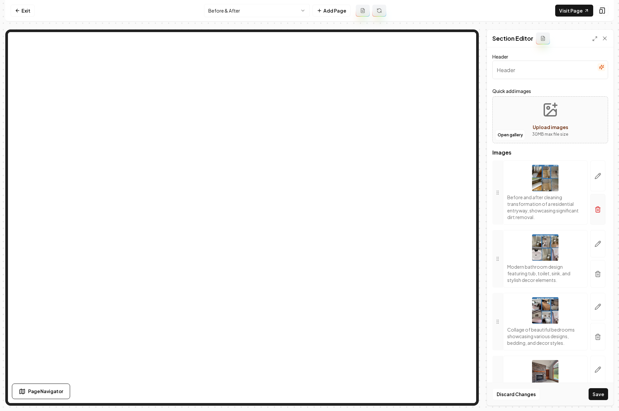
click at [594, 214] on button "button" at bounding box center [597, 209] width 15 height 31
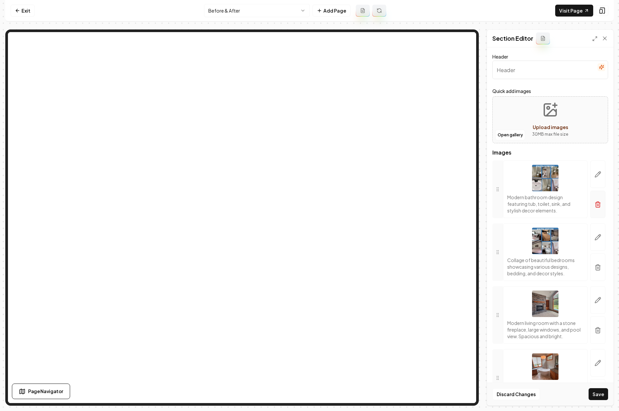
click at [595, 202] on icon "button" at bounding box center [598, 204] width 7 height 7
click at [595, 204] on icon "button" at bounding box center [598, 204] width 7 height 7
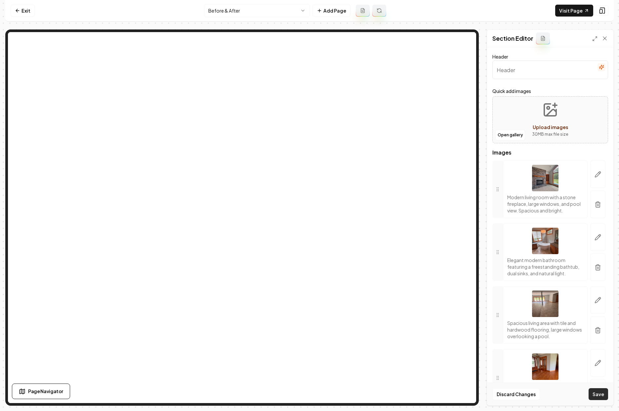
click at [595, 393] on button "Save" at bounding box center [599, 394] width 20 height 12
click at [20, 11] on icon at bounding box center [17, 10] width 5 height 5
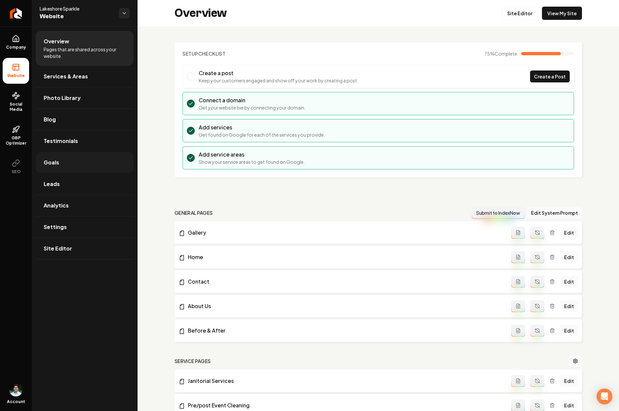
click at [59, 159] on link "Goals" at bounding box center [85, 162] width 98 height 21
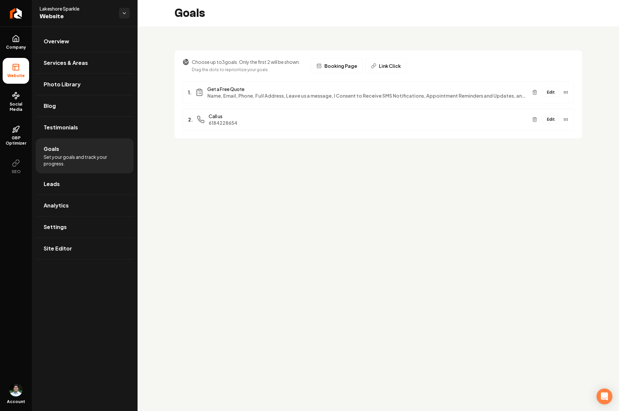
click at [549, 93] on button "Edit" at bounding box center [551, 92] width 17 height 9
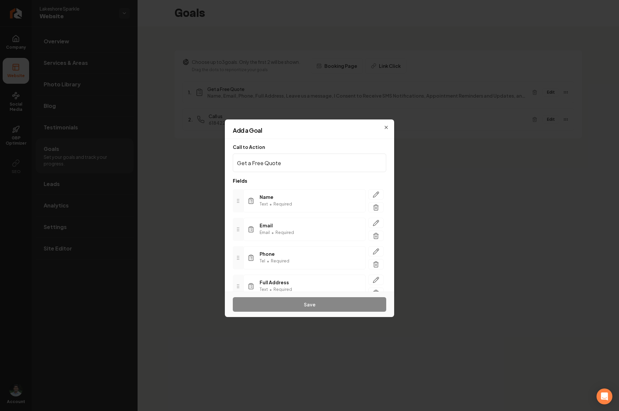
scroll to position [82, 0]
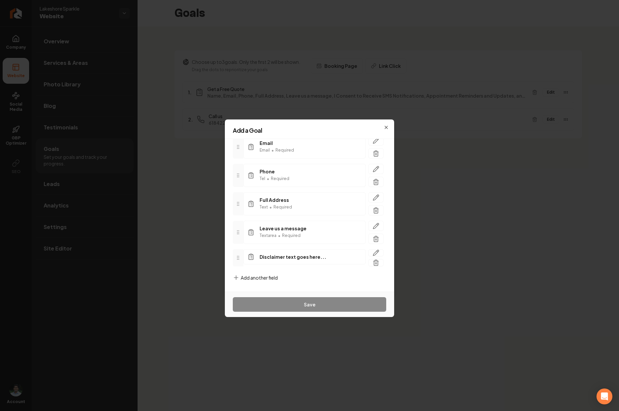
click at [251, 276] on span "Add another field" at bounding box center [259, 277] width 37 height 7
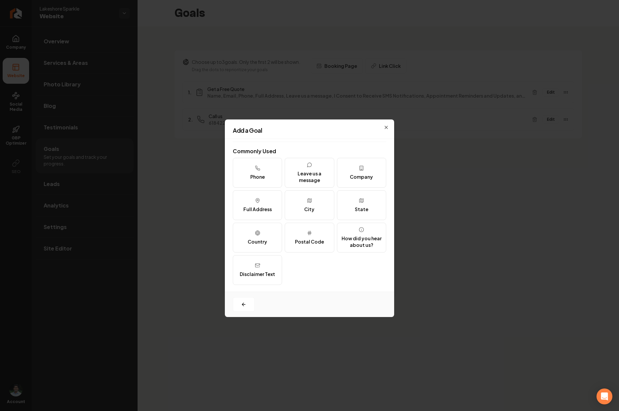
scroll to position [81, 0]
click at [357, 241] on div "How did you hear about us?" at bounding box center [361, 241] width 43 height 13
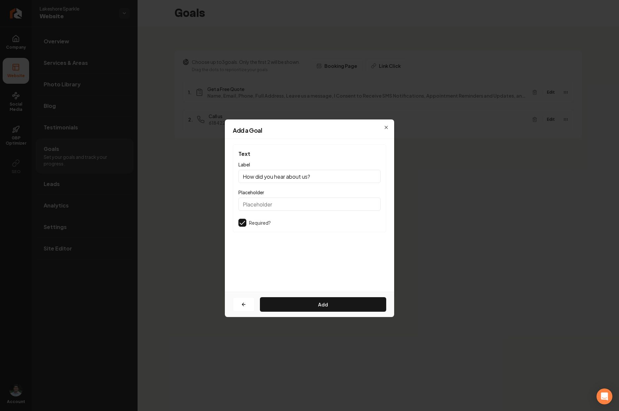
click at [256, 200] on input "Placeholder" at bounding box center [309, 203] width 142 height 13
click at [298, 302] on button "Add" at bounding box center [323, 304] width 126 height 15
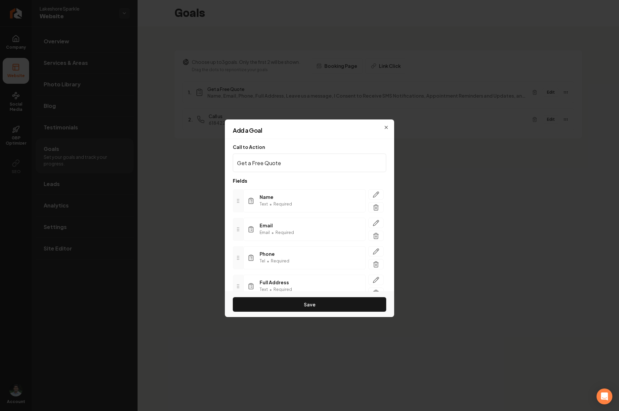
scroll to position [111, 0]
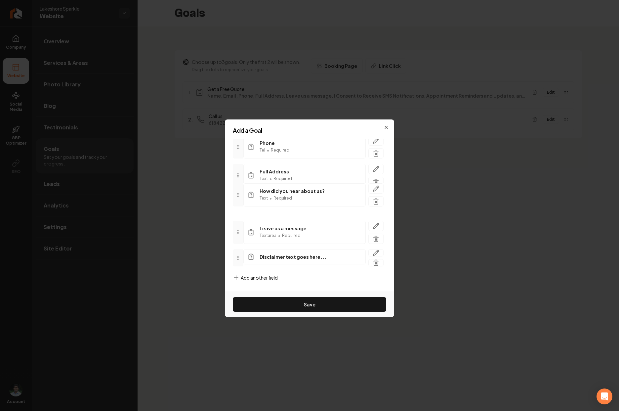
drag, startPoint x: 239, startPoint y: 252, endPoint x: 234, endPoint y: 192, distance: 59.7
click at [234, 192] on div at bounding box center [238, 194] width 11 height 23
drag, startPoint x: 237, startPoint y: 201, endPoint x: 239, endPoint y: 228, distance: 26.9
click at [373, 228] on icon "button" at bounding box center [376, 226] width 6 height 6
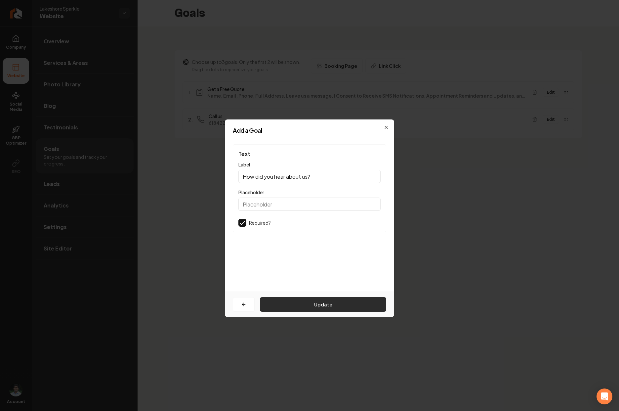
click at [296, 308] on button "Update" at bounding box center [323, 304] width 126 height 15
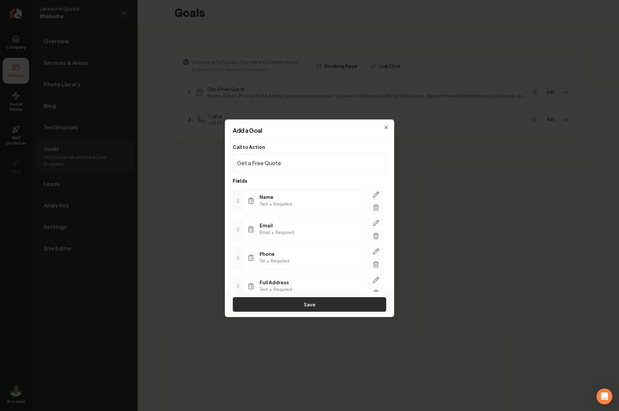
click at [288, 308] on button "Save" at bounding box center [309, 304] width 153 height 15
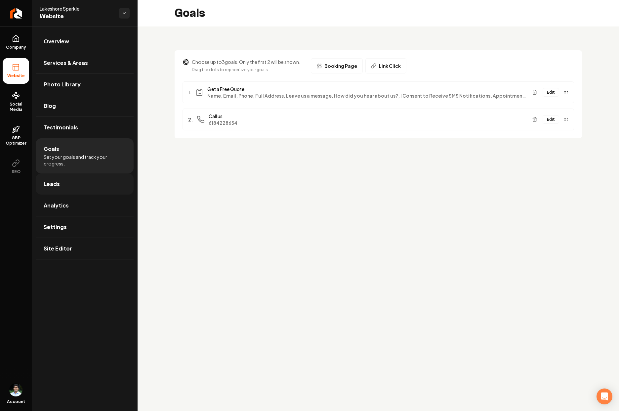
click at [64, 186] on link "Leads" at bounding box center [85, 183] width 98 height 21
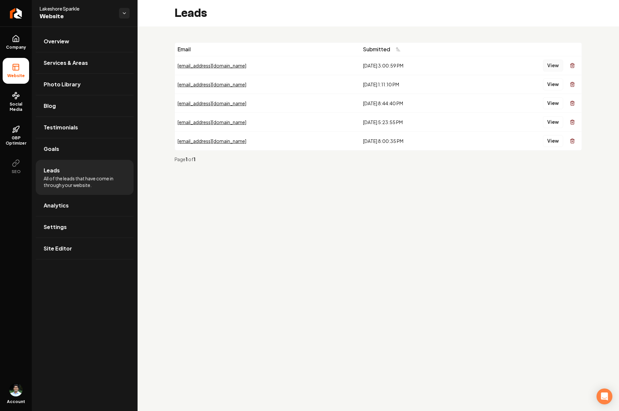
click at [551, 64] on button "View" at bounding box center [553, 66] width 20 height 12
click at [555, 87] on button "View" at bounding box center [553, 84] width 20 height 12
click at [550, 84] on button "View" at bounding box center [553, 84] width 20 height 12
click at [82, 44] on link "Overview" at bounding box center [85, 41] width 98 height 21
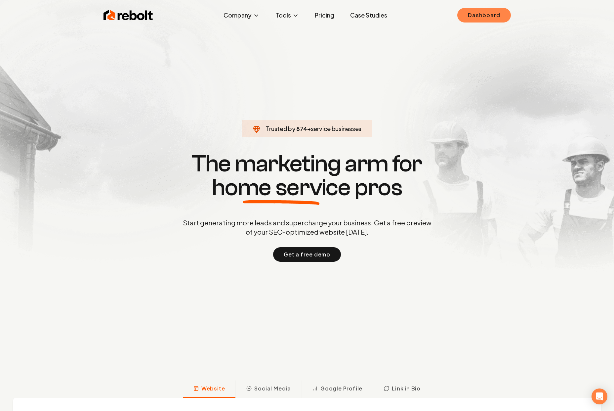
click at [492, 18] on link "Dashboard" at bounding box center [483, 15] width 53 height 15
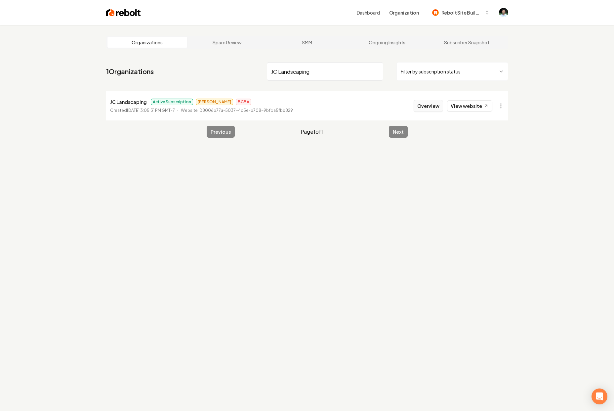
type input "JC Landscaping"
click at [428, 105] on button "Overview" at bounding box center [428, 106] width 29 height 12
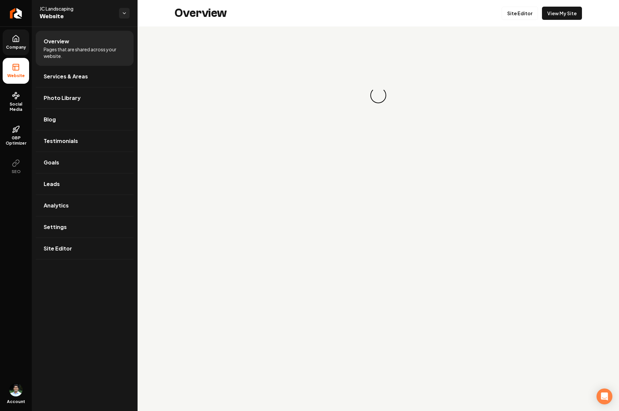
click at [12, 40] on icon at bounding box center [16, 39] width 8 height 8
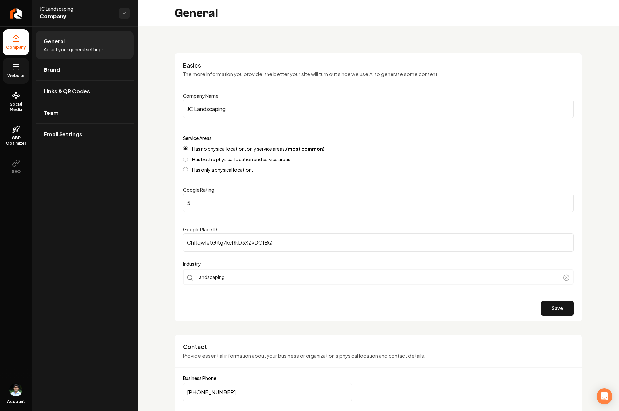
click at [21, 73] on span "Website" at bounding box center [16, 75] width 23 height 5
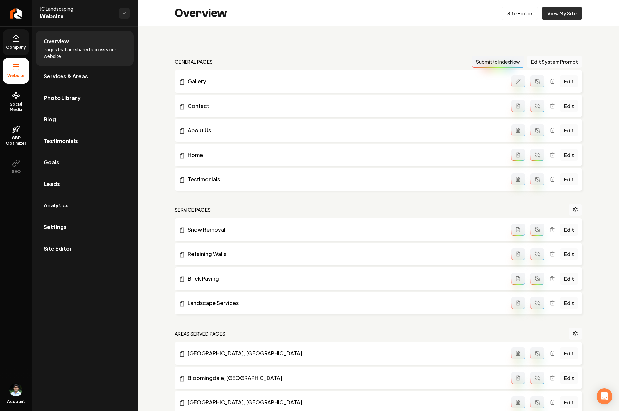
click at [548, 16] on link "View My Site" at bounding box center [562, 13] width 40 height 13
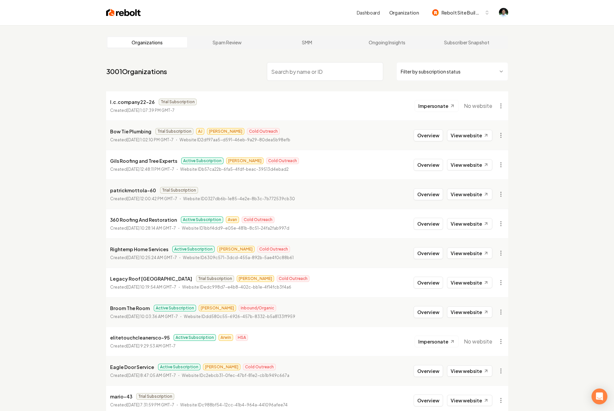
click at [281, 73] on input "search" at bounding box center [325, 71] width 116 height 19
click at [323, 69] on input "JC" at bounding box center [325, 71] width 116 height 19
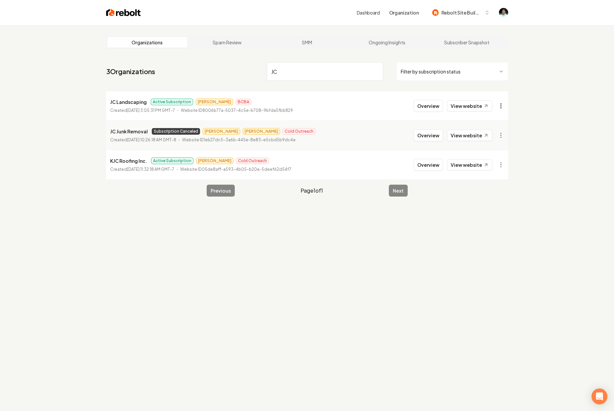
type input "JC"
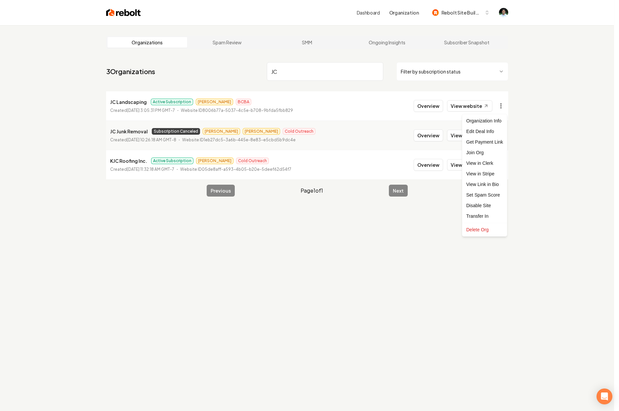
click at [499, 105] on html "Dashboard Organization Rebolt Site Builder Organizations Spam Review SMM Ongoin…" at bounding box center [309, 205] width 619 height 411
click at [484, 174] on link "View in Stripe" at bounding box center [485, 173] width 42 height 11
